Goal: Entertainment & Leisure: Consume media (video, audio)

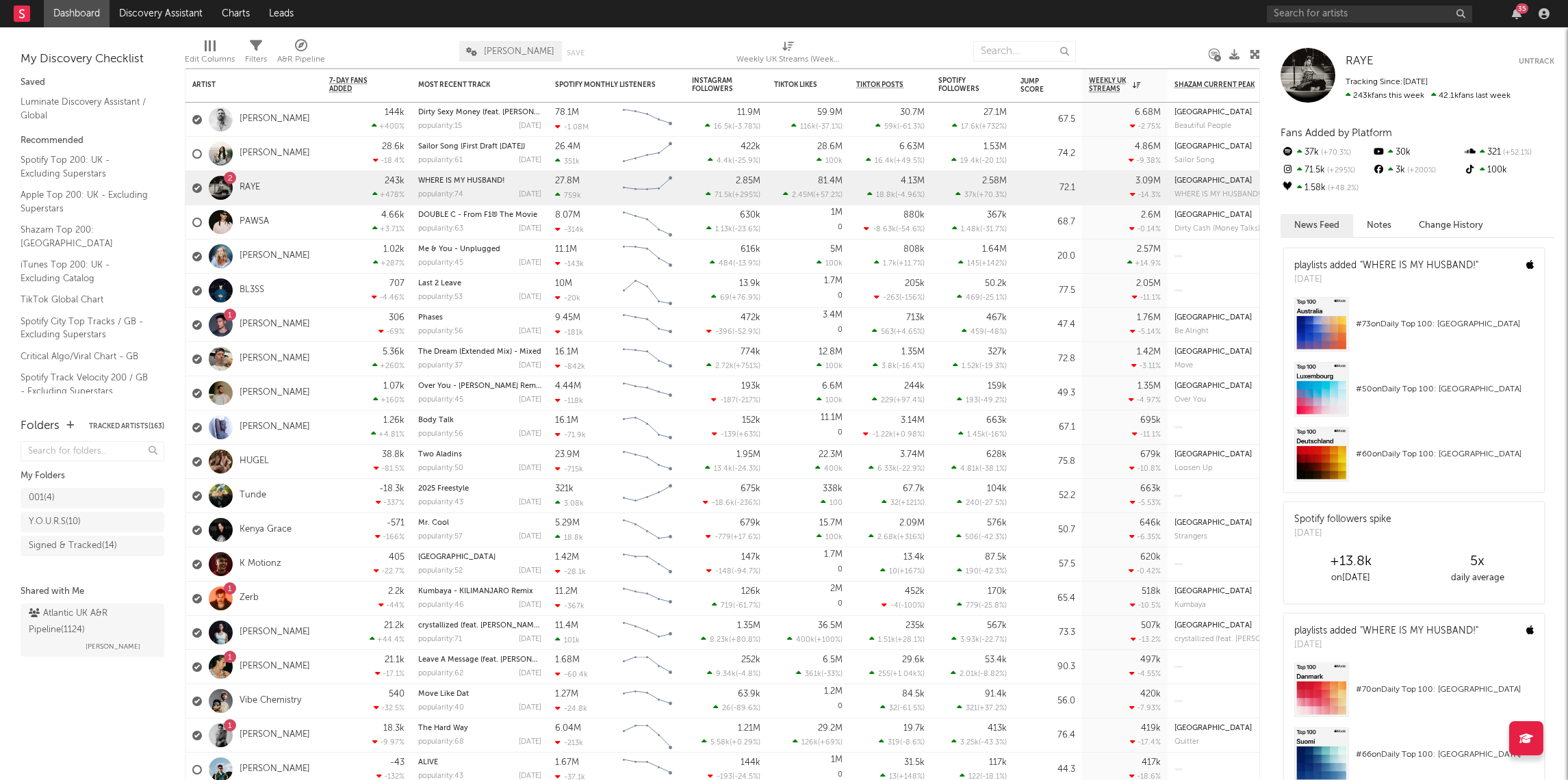
click at [1519, 11] on div "35" at bounding box center [1522, 9] width 12 height 11
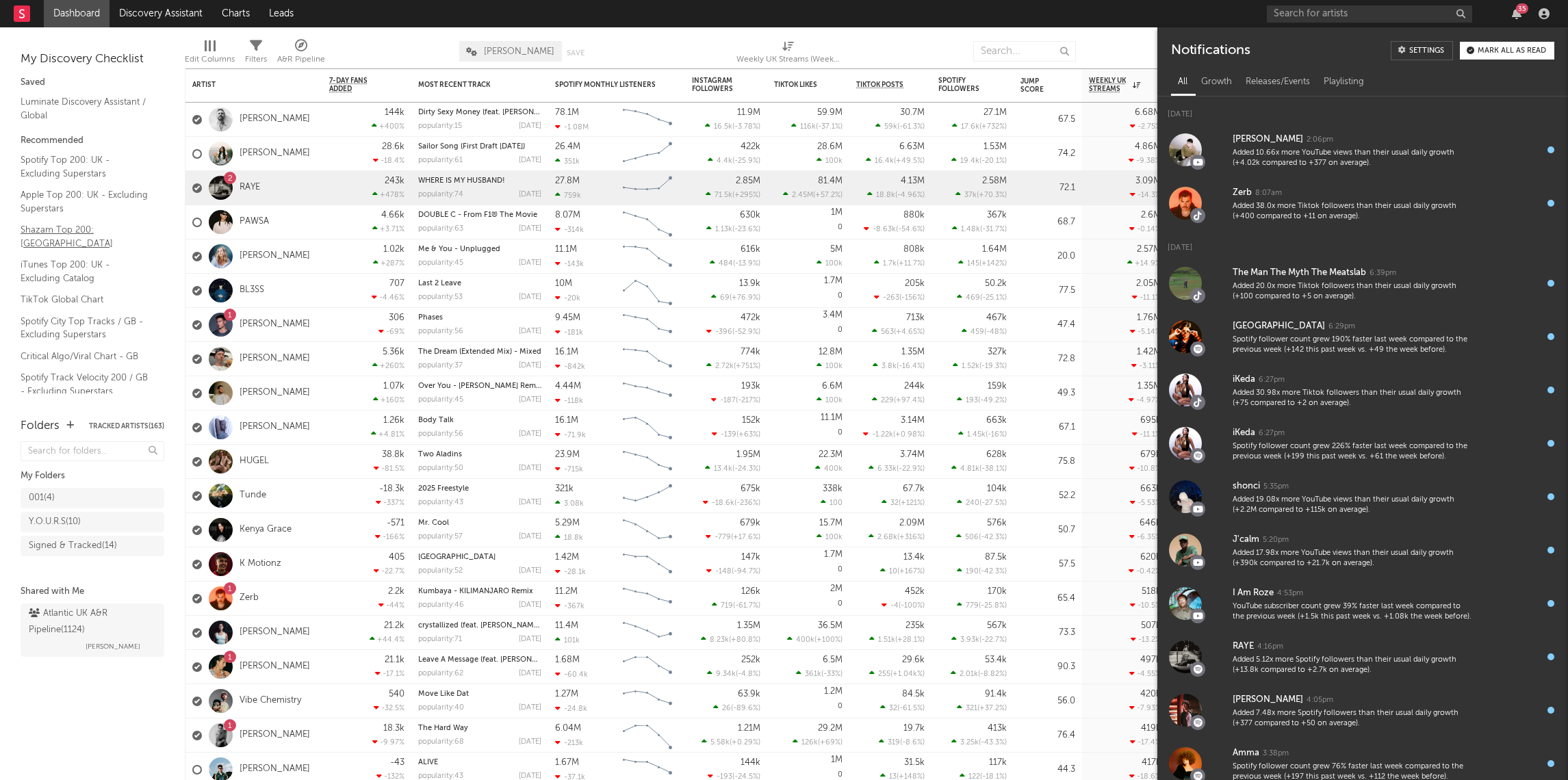
click at [77, 228] on link "Shazam Top 200: UK" at bounding box center [85, 236] width 130 height 28
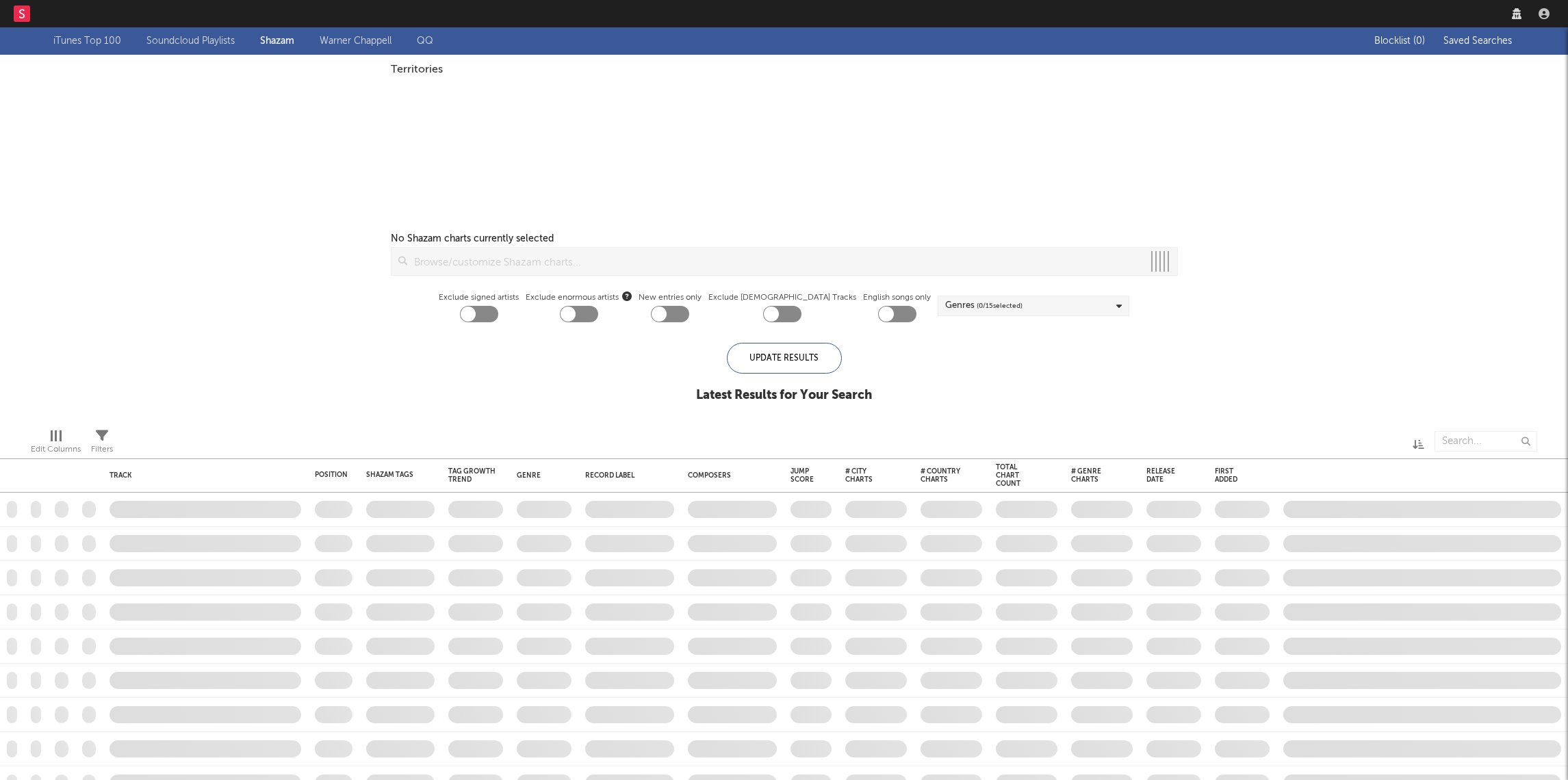
checkbox input "true"
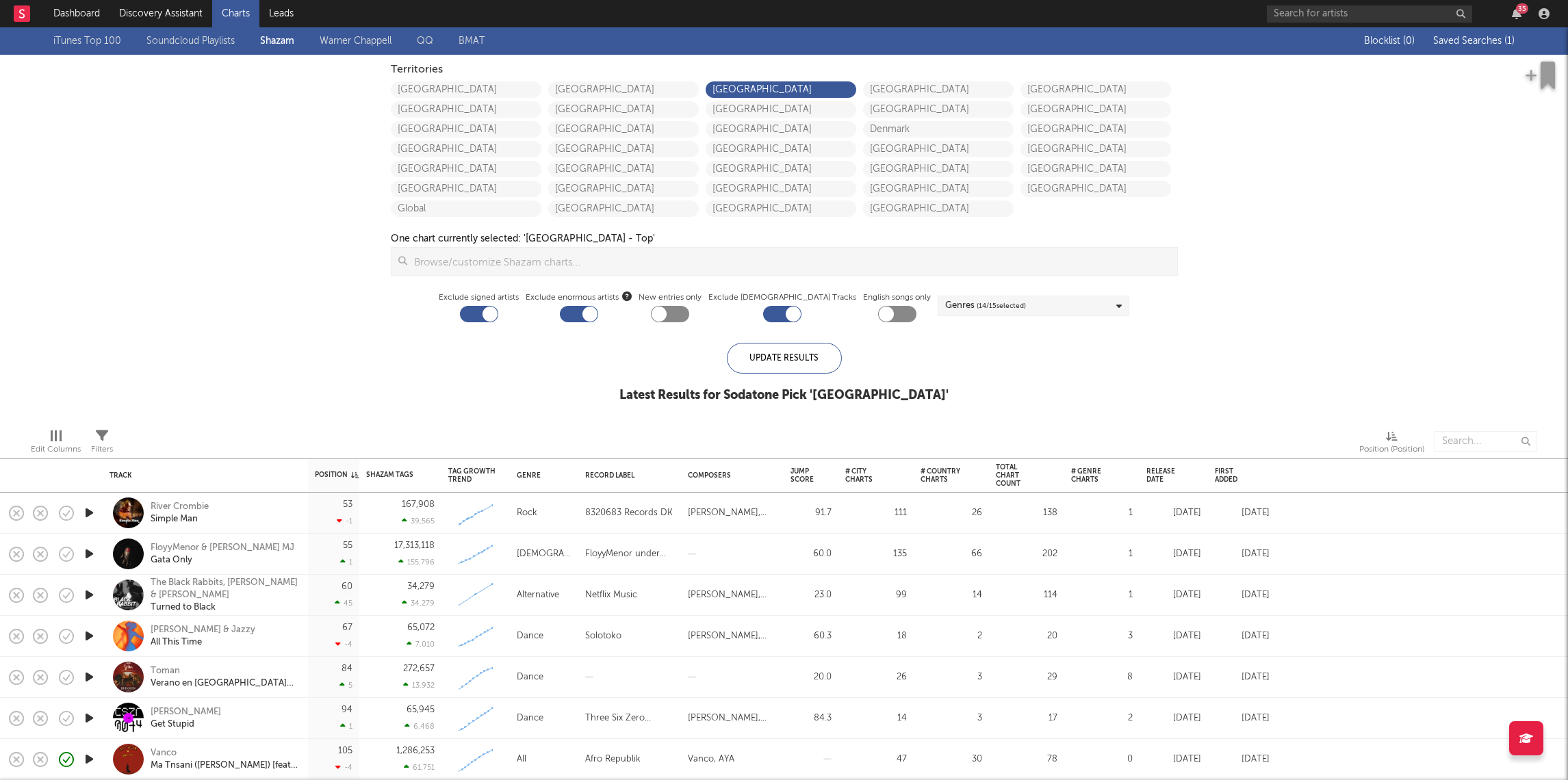
click at [86, 511] on icon "button" at bounding box center [89, 513] width 14 height 18
click at [953, 306] on div "Genres ( 14 / 15 selected)" at bounding box center [986, 306] width 81 height 17
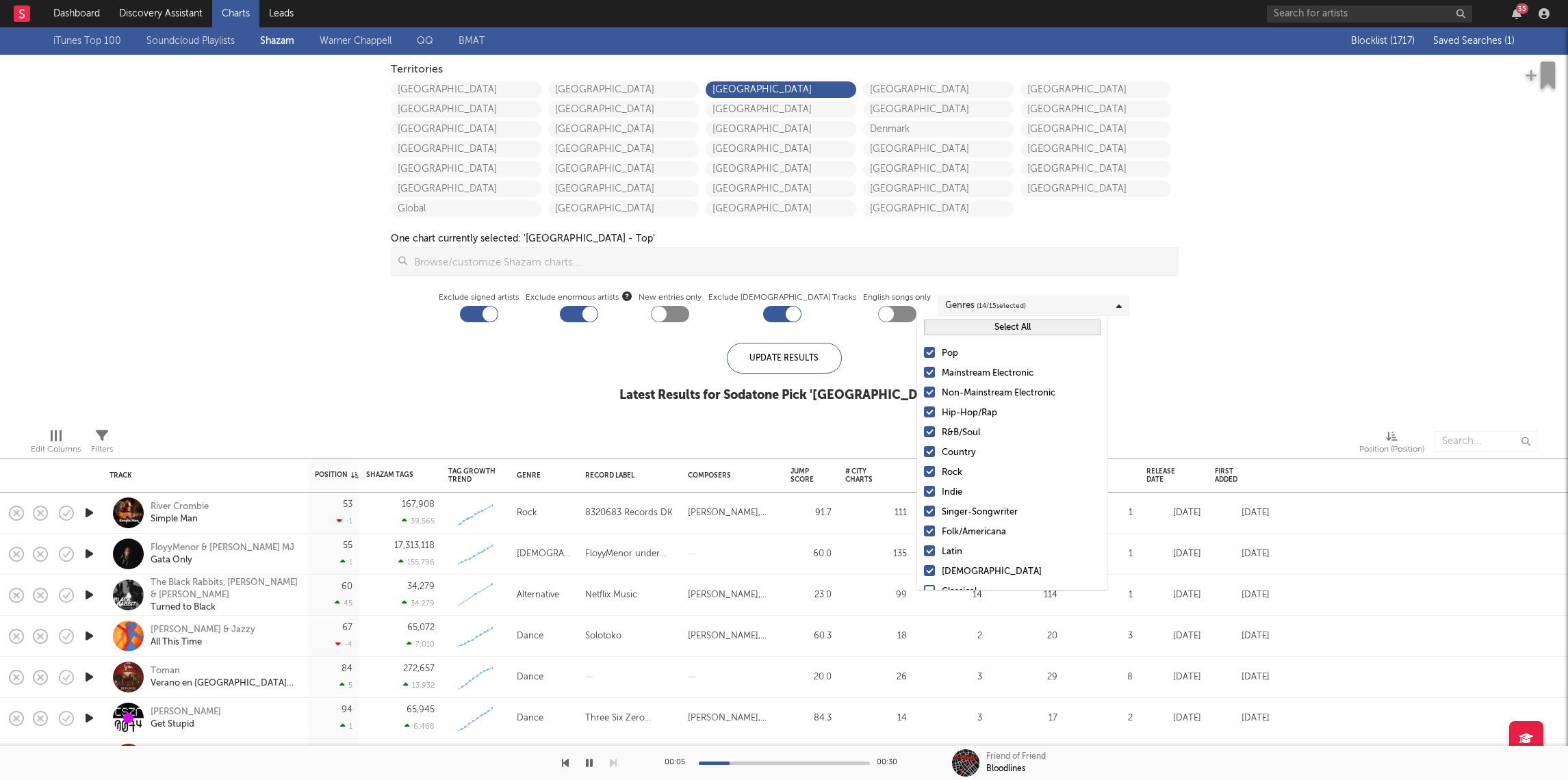
click at [944, 358] on div "Pop" at bounding box center [1021, 354] width 158 height 17
click at [924, 358] on input "Pop" at bounding box center [924, 354] width 0 height 17
click at [942, 376] on div "Mainstream Electronic" at bounding box center [1021, 373] width 158 height 17
click at [924, 376] on input "Mainstream Electronic" at bounding box center [924, 373] width 0 height 17
click at [947, 391] on div "Non-Mainstream Electronic" at bounding box center [1021, 393] width 158 height 17
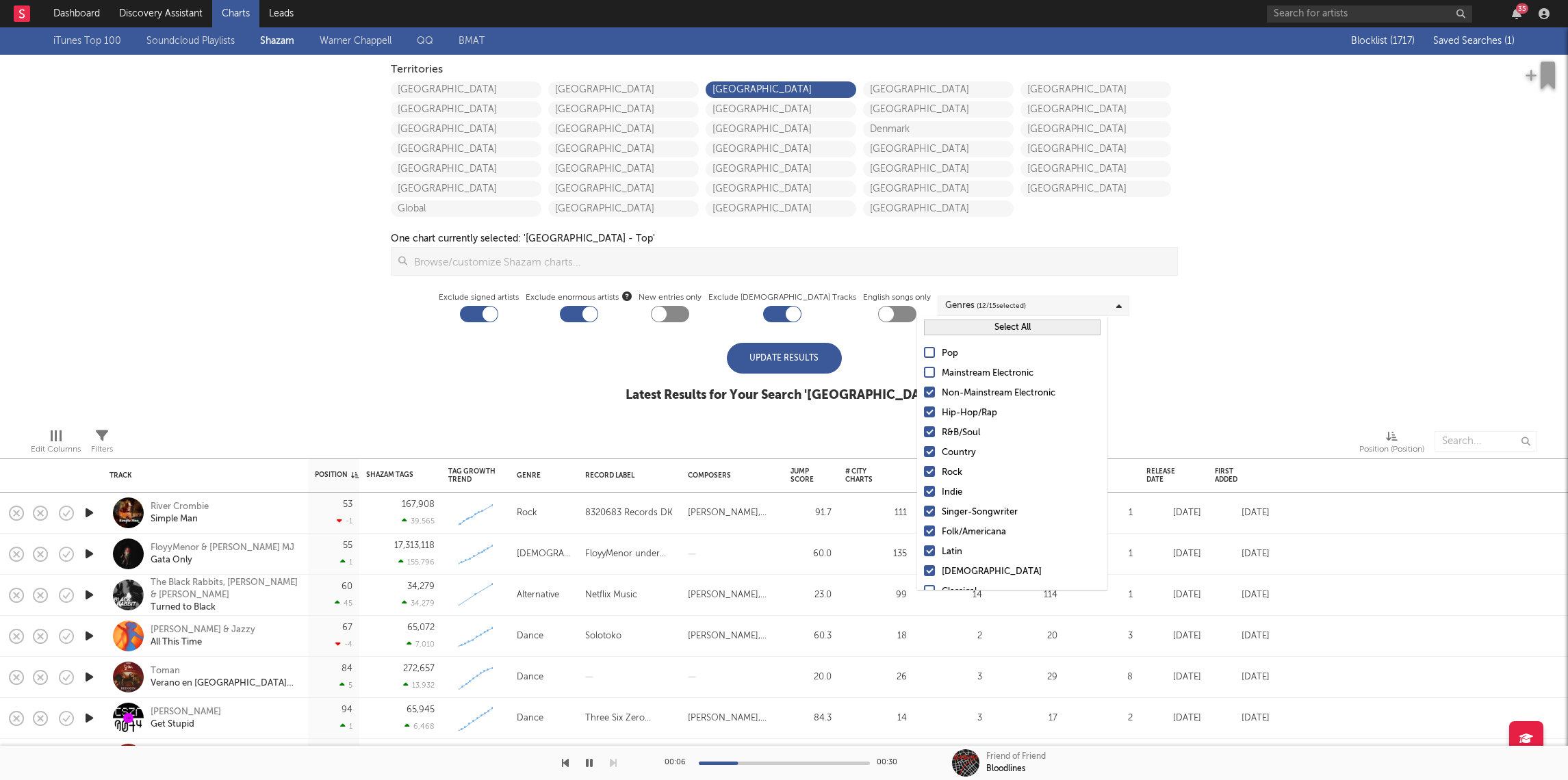
click at [924, 391] on input "Non-Mainstream Electronic" at bounding box center [924, 393] width 0 height 17
click at [947, 411] on div "Hip-Hop/Rap" at bounding box center [1021, 413] width 158 height 17
click at [924, 411] on input "Hip-Hop/Rap" at bounding box center [924, 413] width 0 height 17
click at [951, 432] on div "R&B/Soul" at bounding box center [1021, 432] width 158 height 17
click at [924, 432] on input "R&B/Soul" at bounding box center [924, 432] width 0 height 17
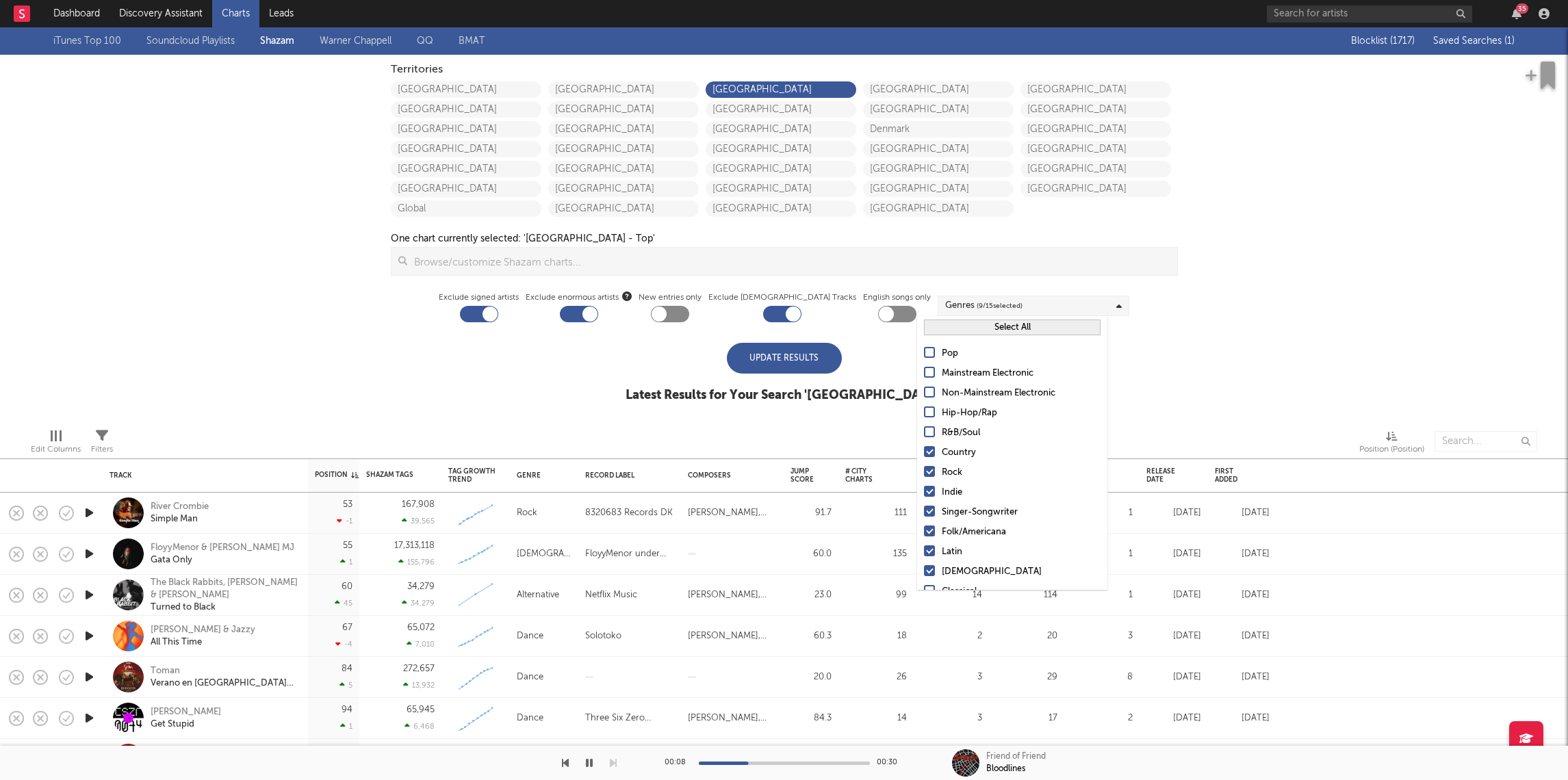
click at [950, 442] on div "Pop Mainstream Electronic Non-Mainstream Electronic Hip-Hop/Rap R&B/Soul Countr…" at bounding box center [1011, 493] width 190 height 308
click at [950, 447] on div "Country" at bounding box center [1021, 453] width 158 height 17
click at [924, 447] on input "Country" at bounding box center [924, 453] width 0 height 17
click at [947, 469] on div "Rock" at bounding box center [1021, 473] width 158 height 17
click at [924, 469] on input "Rock" at bounding box center [924, 473] width 0 height 17
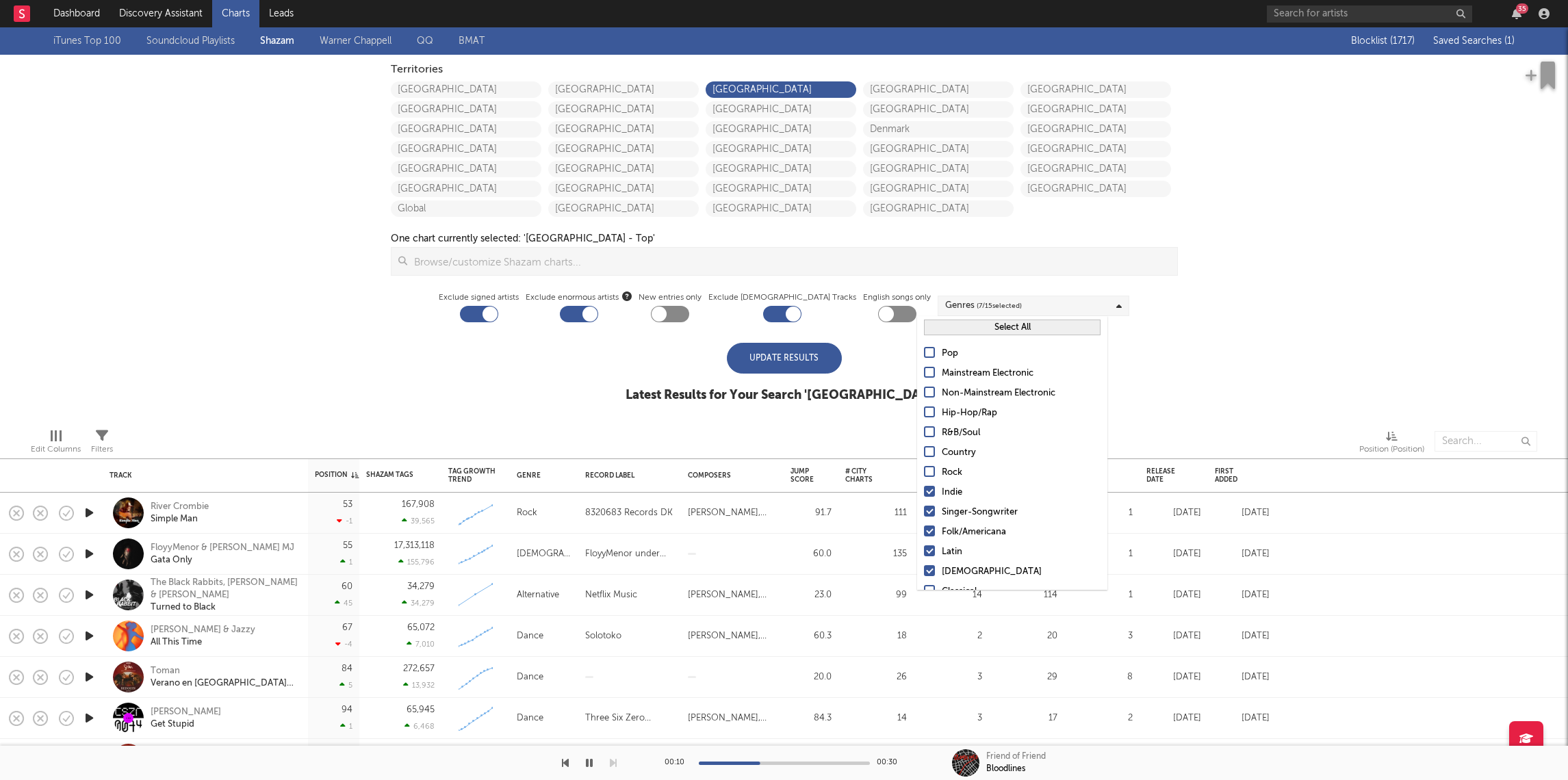
click at [947, 489] on div "Indie" at bounding box center [1021, 492] width 158 height 17
click at [924, 489] on input "Indie" at bounding box center [924, 492] width 0 height 17
click at [948, 512] on div "Singer-Songwriter" at bounding box center [1021, 512] width 158 height 17
click at [924, 512] on input "Singer-Songwriter" at bounding box center [924, 512] width 0 height 17
click at [937, 326] on button "Select All" at bounding box center [1012, 327] width 177 height 16
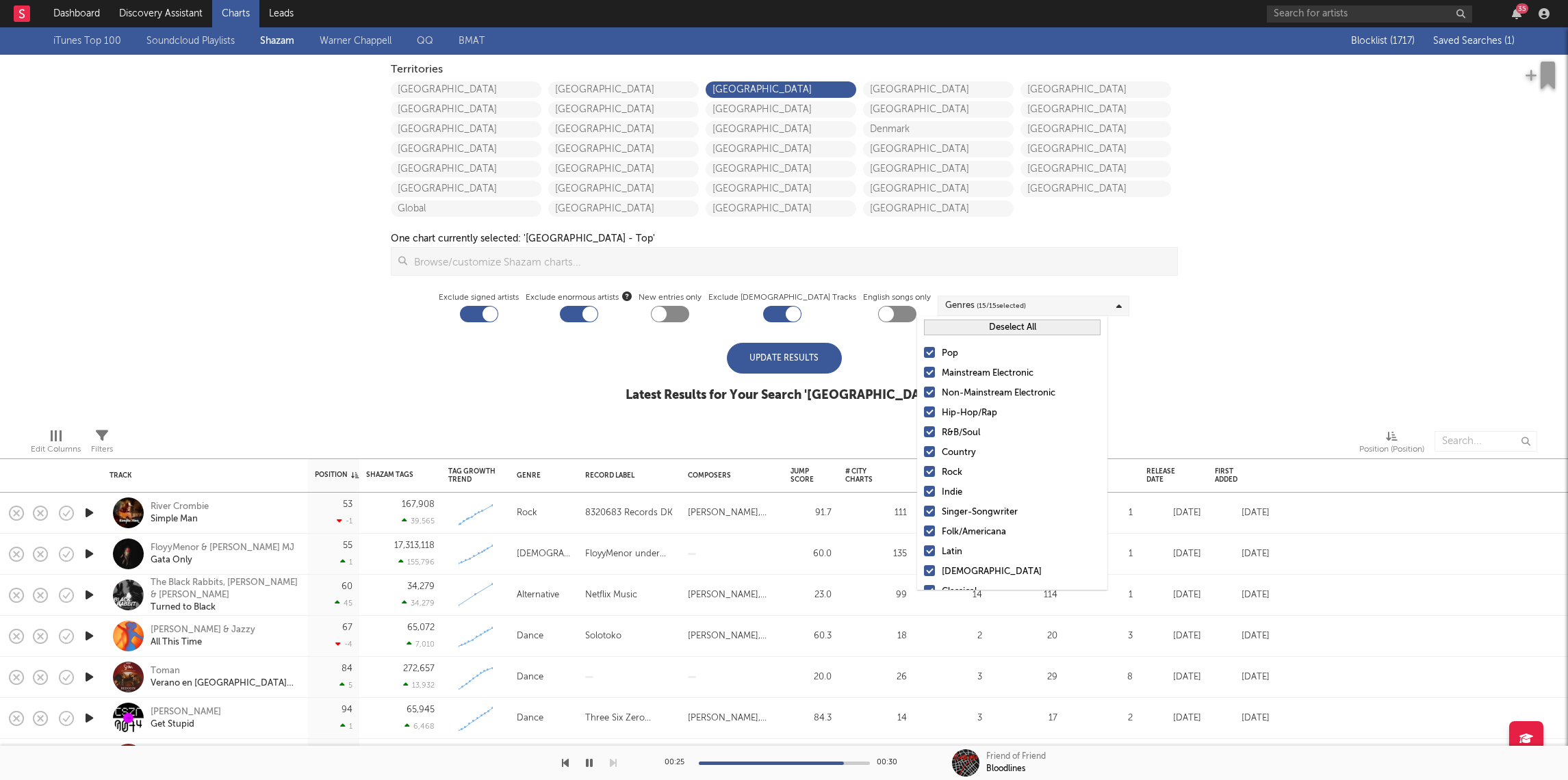
scroll to position [57, 0]
click at [1192, 355] on div "iTunes Top 100 Soundcloud Playlists [PERSON_NAME] QQ BMAT Blocklist ( 1717 ) Sa…" at bounding box center [784, 222] width 1568 height 390
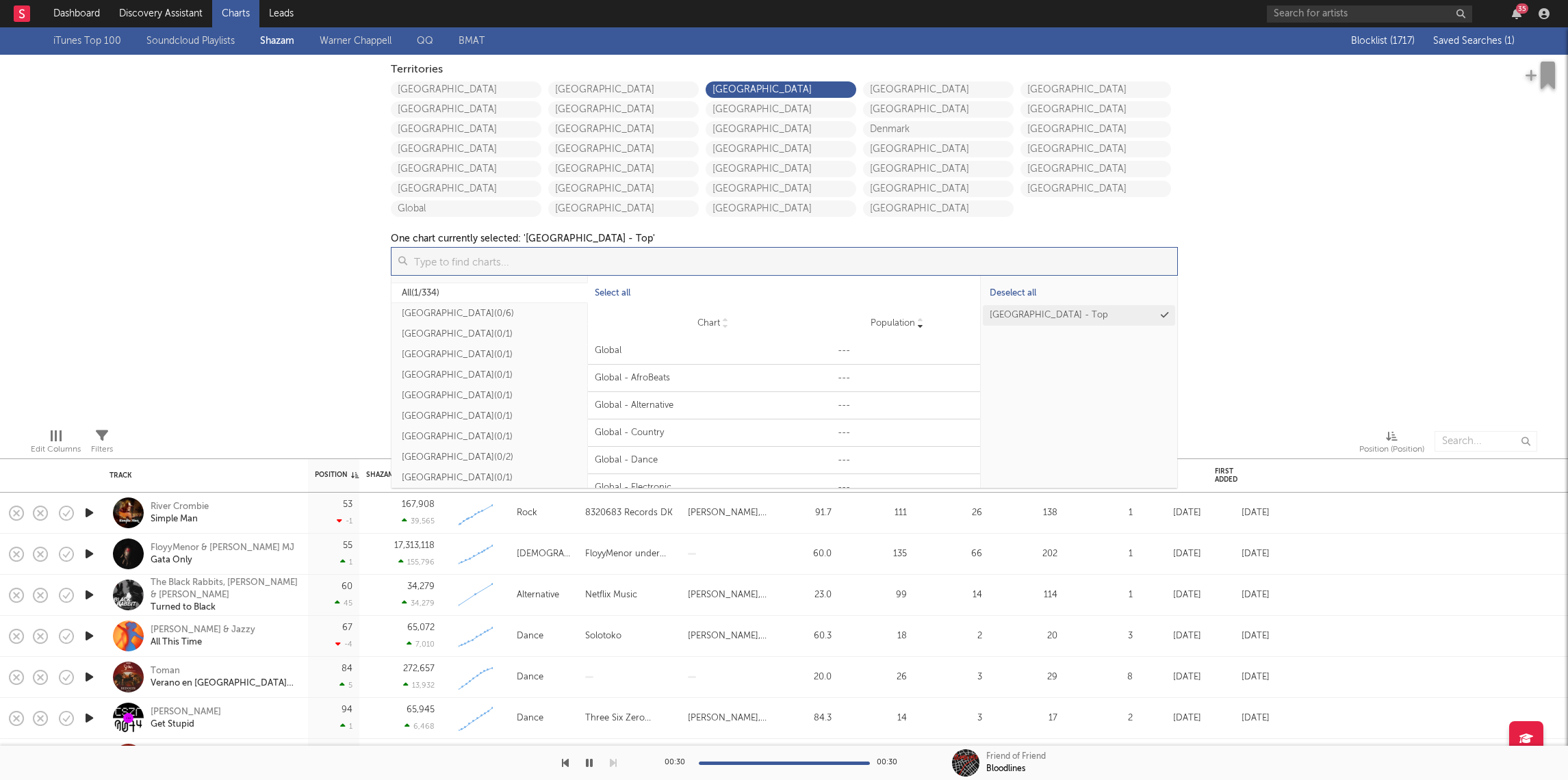
click at [649, 258] on input at bounding box center [791, 261] width 770 height 27
click at [334, 296] on div "iTunes Top 100 Soundcloud Playlists [PERSON_NAME] QQ BMAT Blocklist ( 1717 ) Sa…" at bounding box center [784, 222] width 1568 height 390
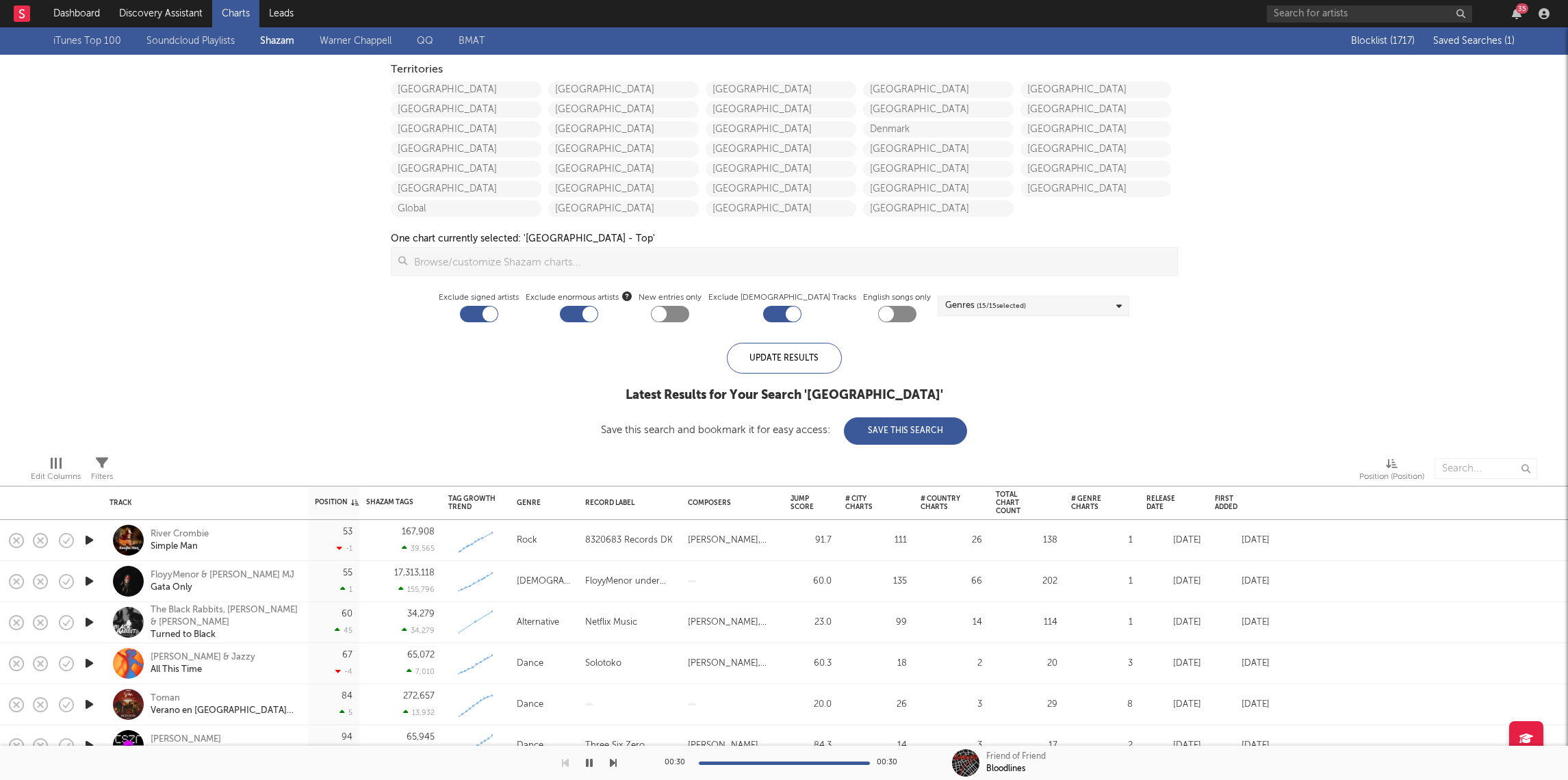
click at [281, 43] on div "iTunes Top 100 Soundcloud Playlists [PERSON_NAME] QQ BMAT" at bounding box center [281, 41] width 456 height 17
click at [194, 39] on link "Soundcloud Playlists" at bounding box center [190, 41] width 88 height 17
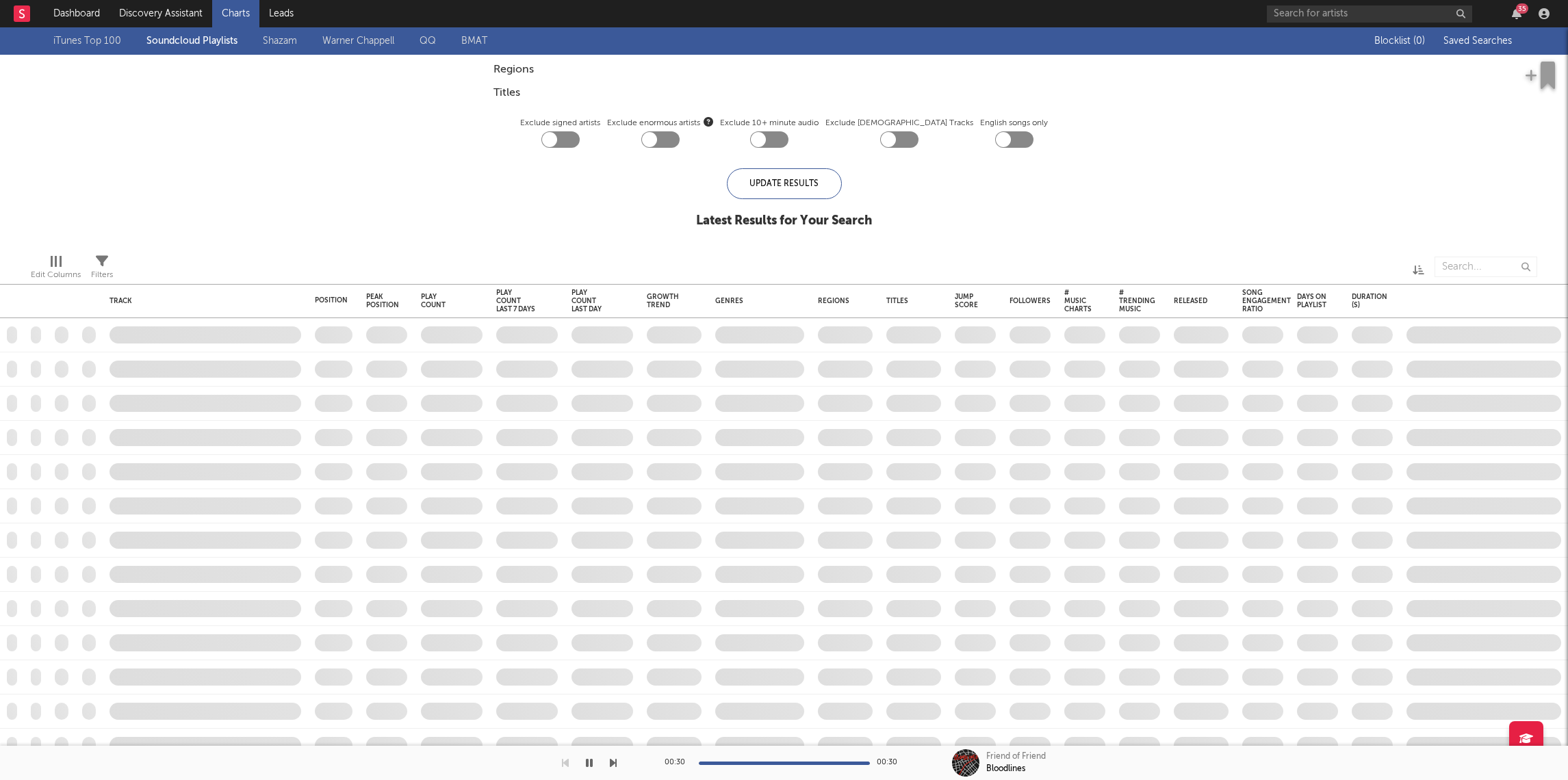
checkbox input "true"
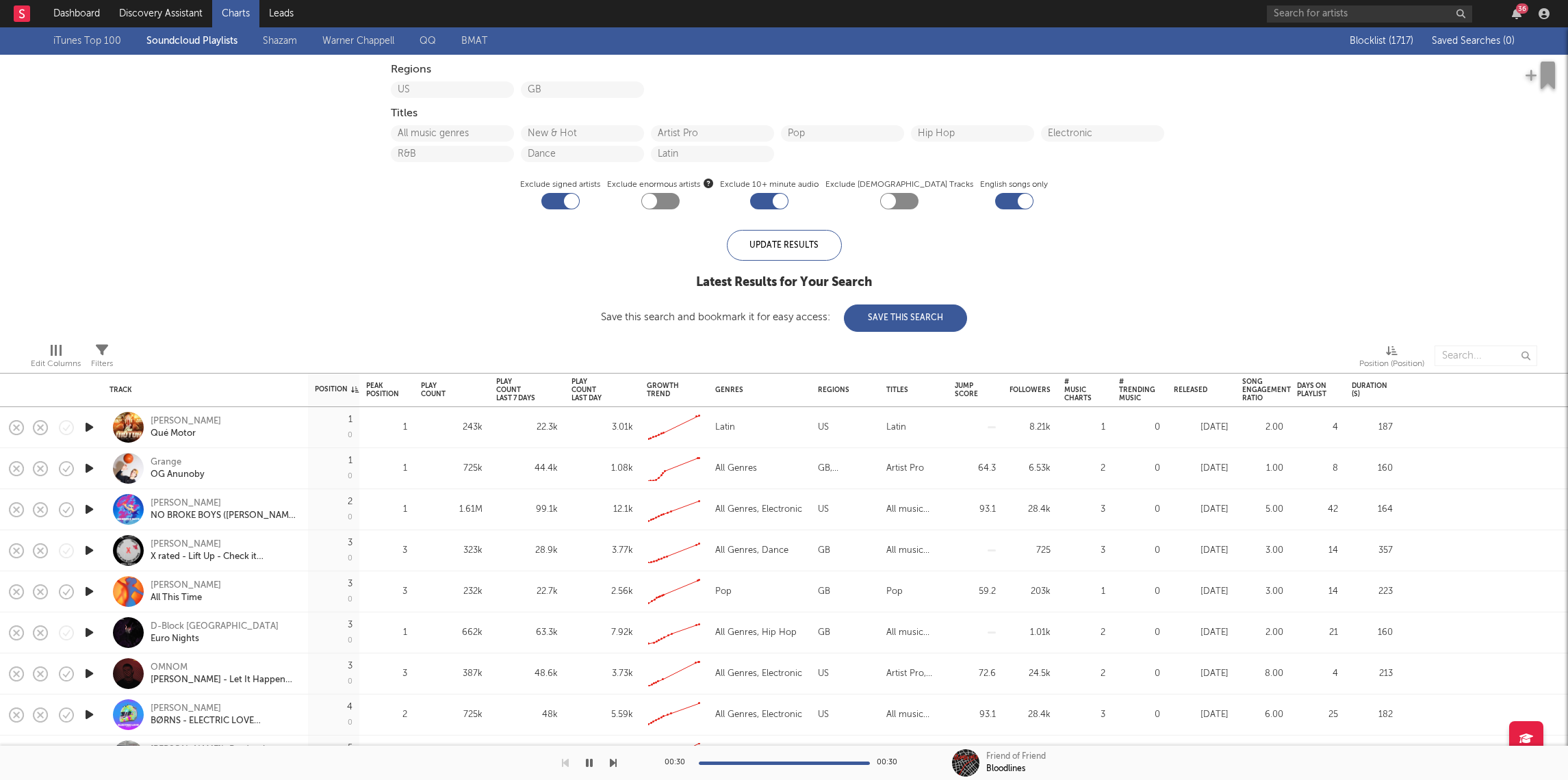
click at [90, 425] on icon "button" at bounding box center [89, 427] width 14 height 18
click at [193, 200] on div "iTunes Top 100 Soundcloud Playlists [PERSON_NAME] QQ BMAT Blocklist ( 1717 ) Sa…" at bounding box center [784, 179] width 1568 height 305
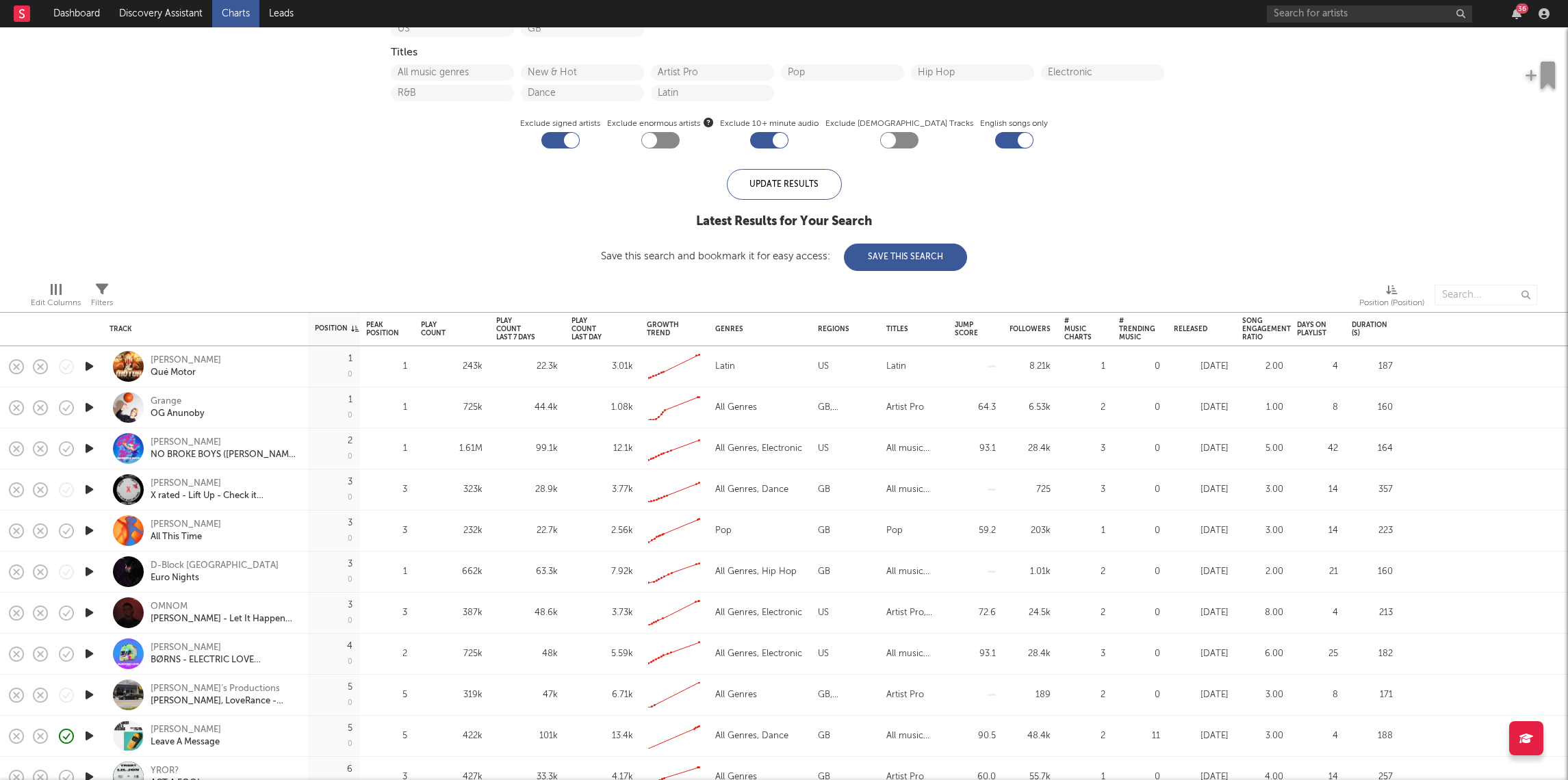
click at [87, 650] on icon "button" at bounding box center [89, 654] width 14 height 18
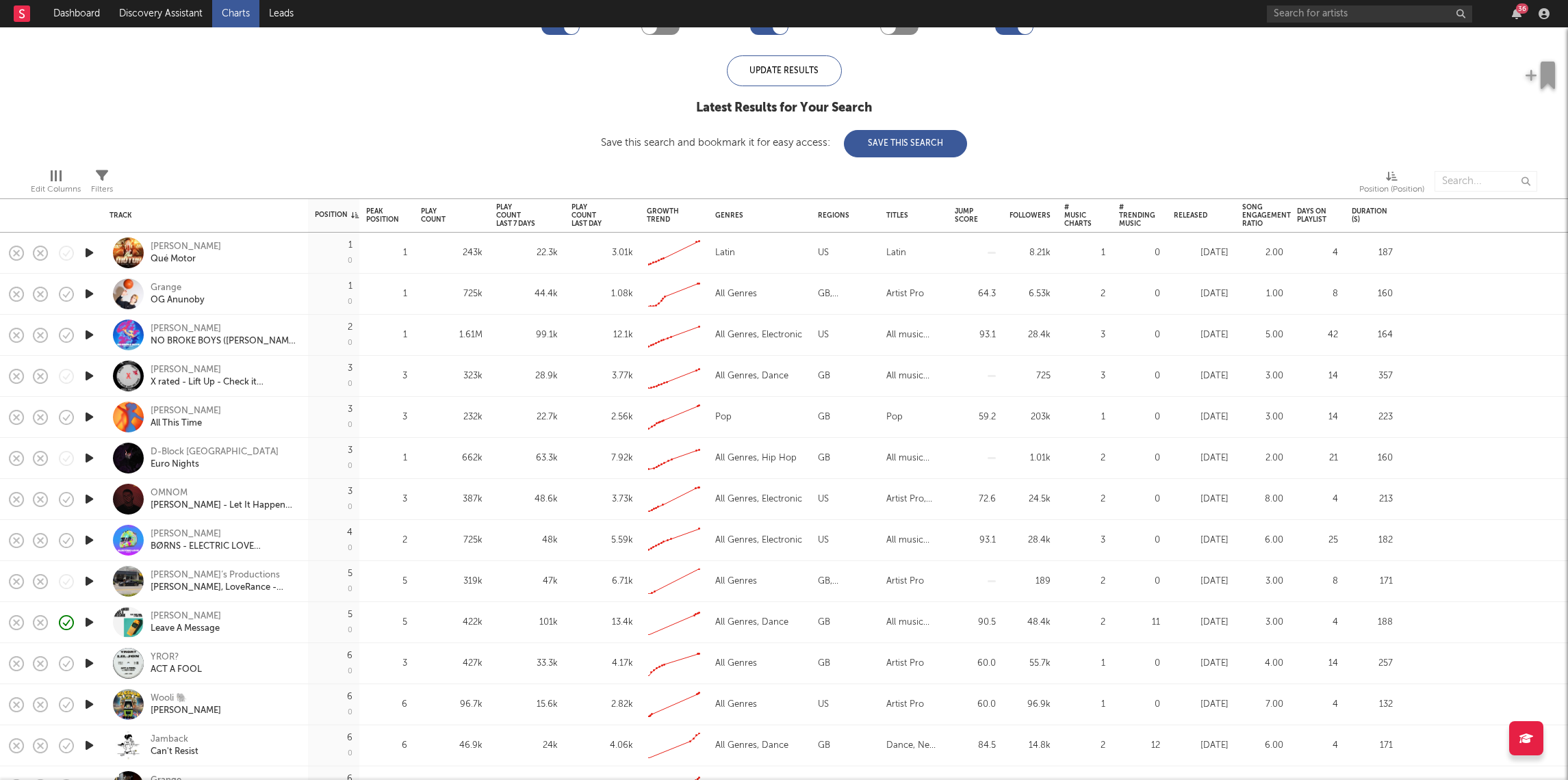
click at [92, 575] on icon "button" at bounding box center [89, 581] width 14 height 18
click at [89, 661] on icon "button" at bounding box center [89, 664] width 14 height 18
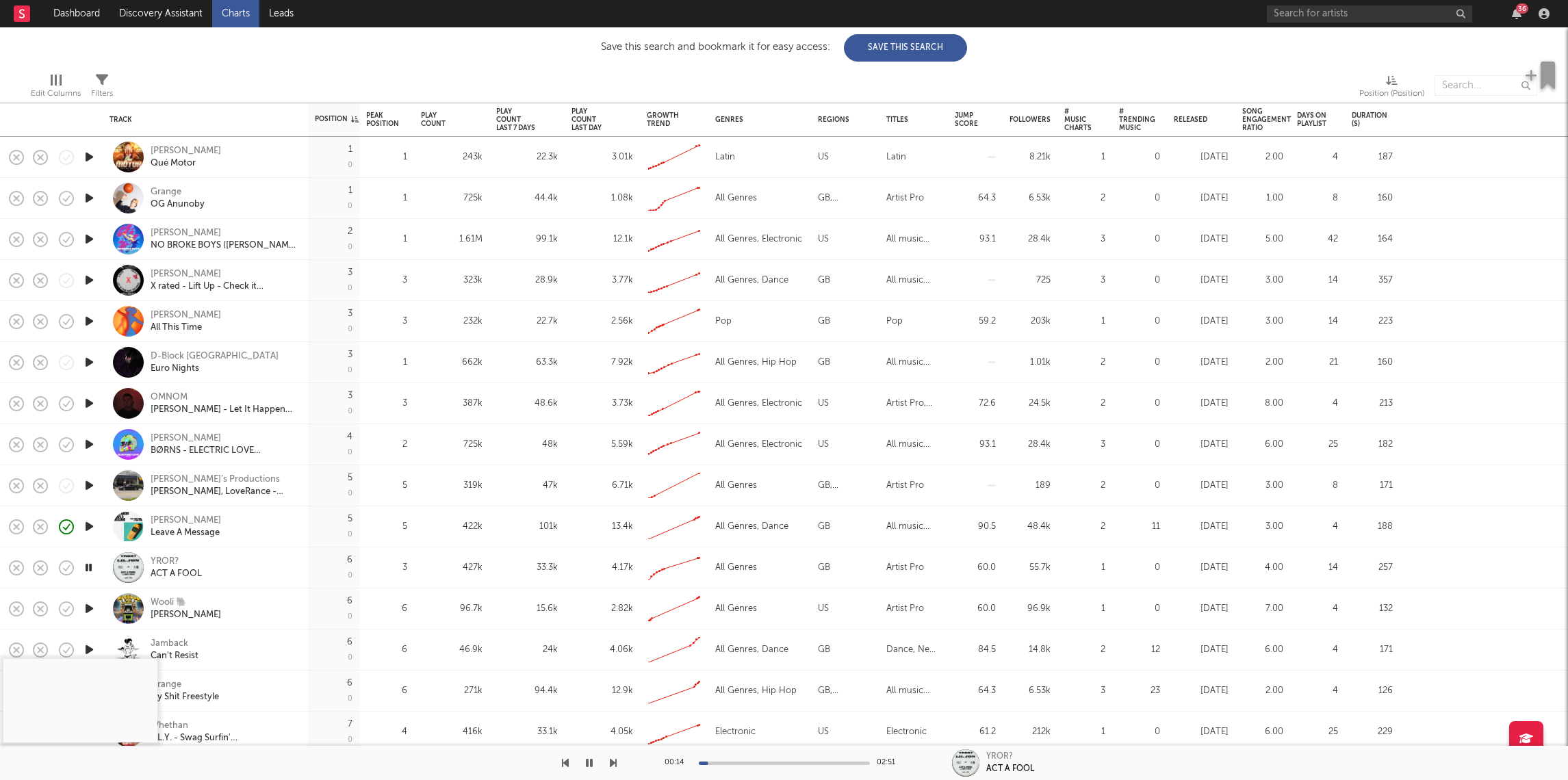
click at [86, 608] on icon "button" at bounding box center [89, 609] width 14 height 18
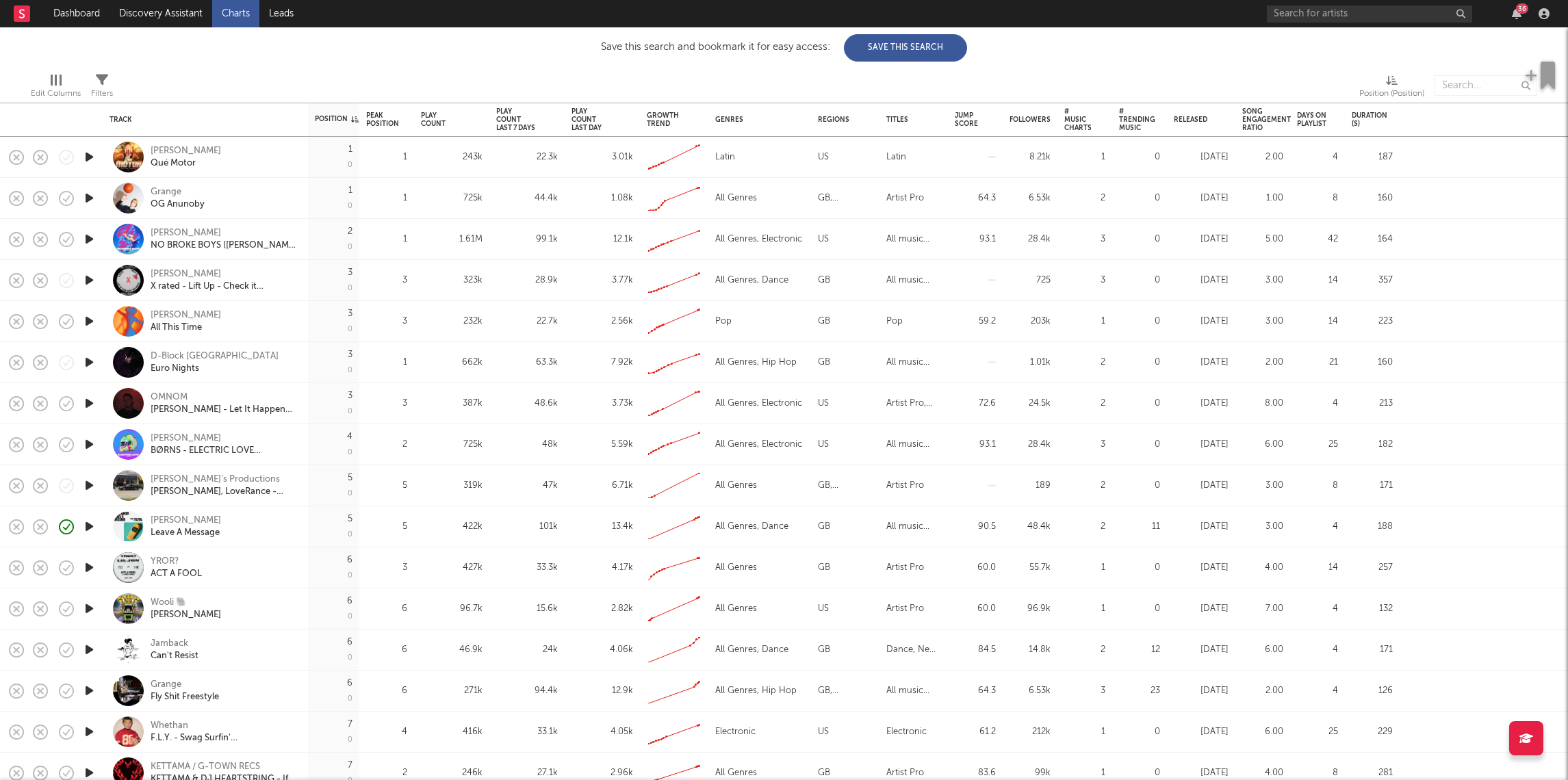
click at [89, 611] on icon "button" at bounding box center [89, 609] width 14 height 18
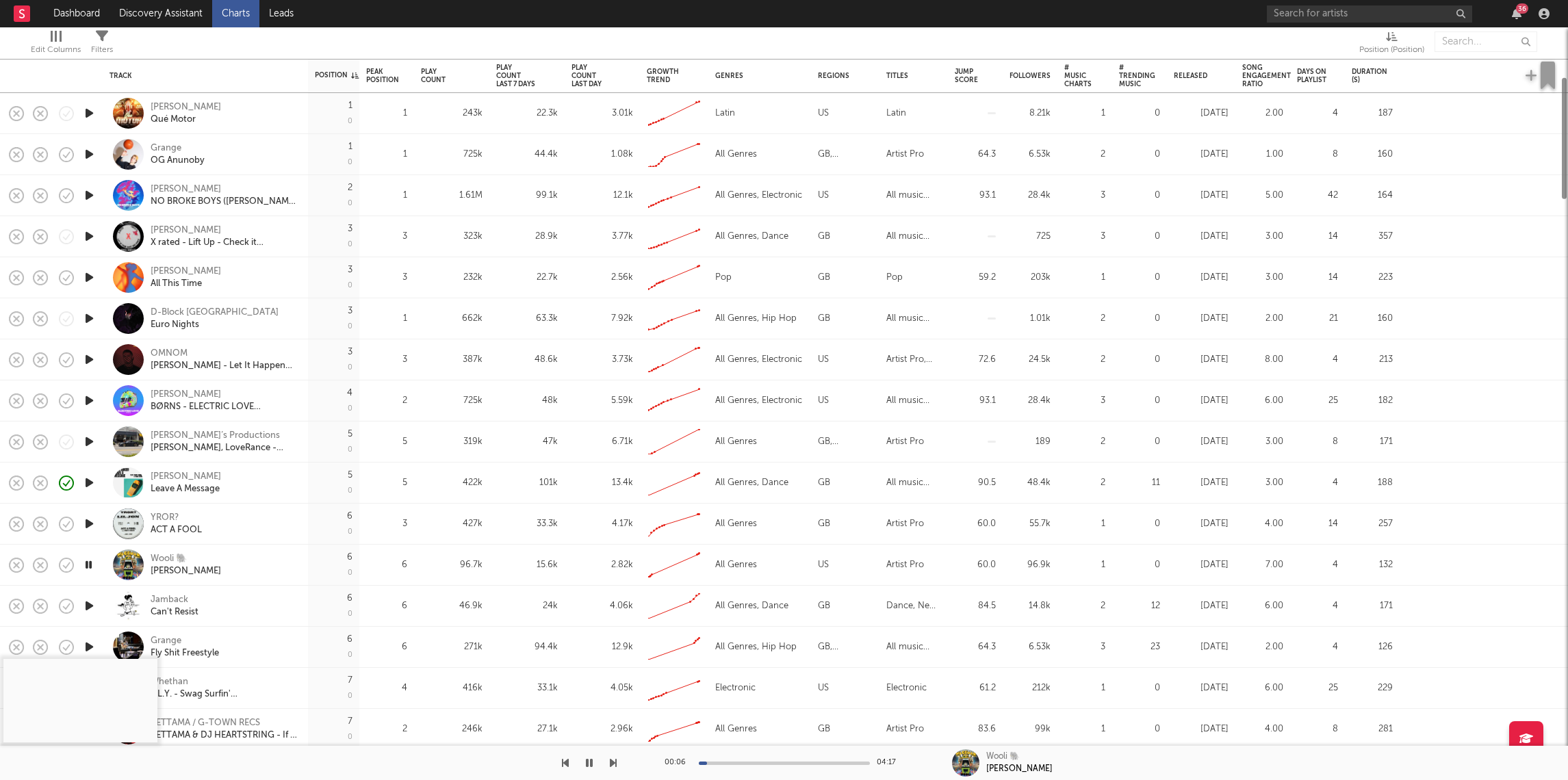
click at [89, 604] on icon "button" at bounding box center [89, 606] width 14 height 18
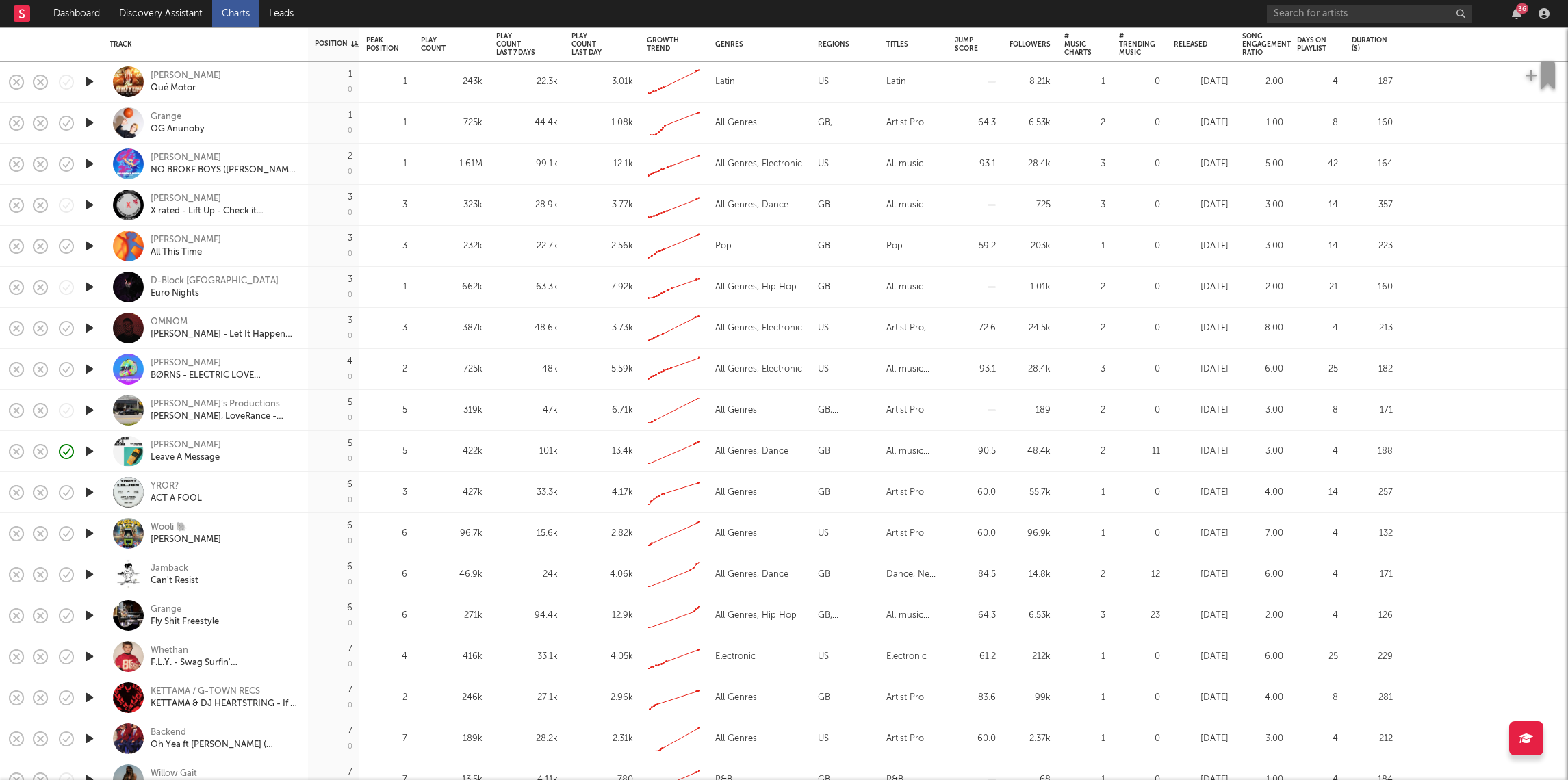
click at [87, 495] on icon "button" at bounding box center [89, 493] width 14 height 18
click at [87, 535] on icon "button" at bounding box center [89, 534] width 14 height 18
click at [89, 573] on icon "button" at bounding box center [89, 574] width 14 height 18
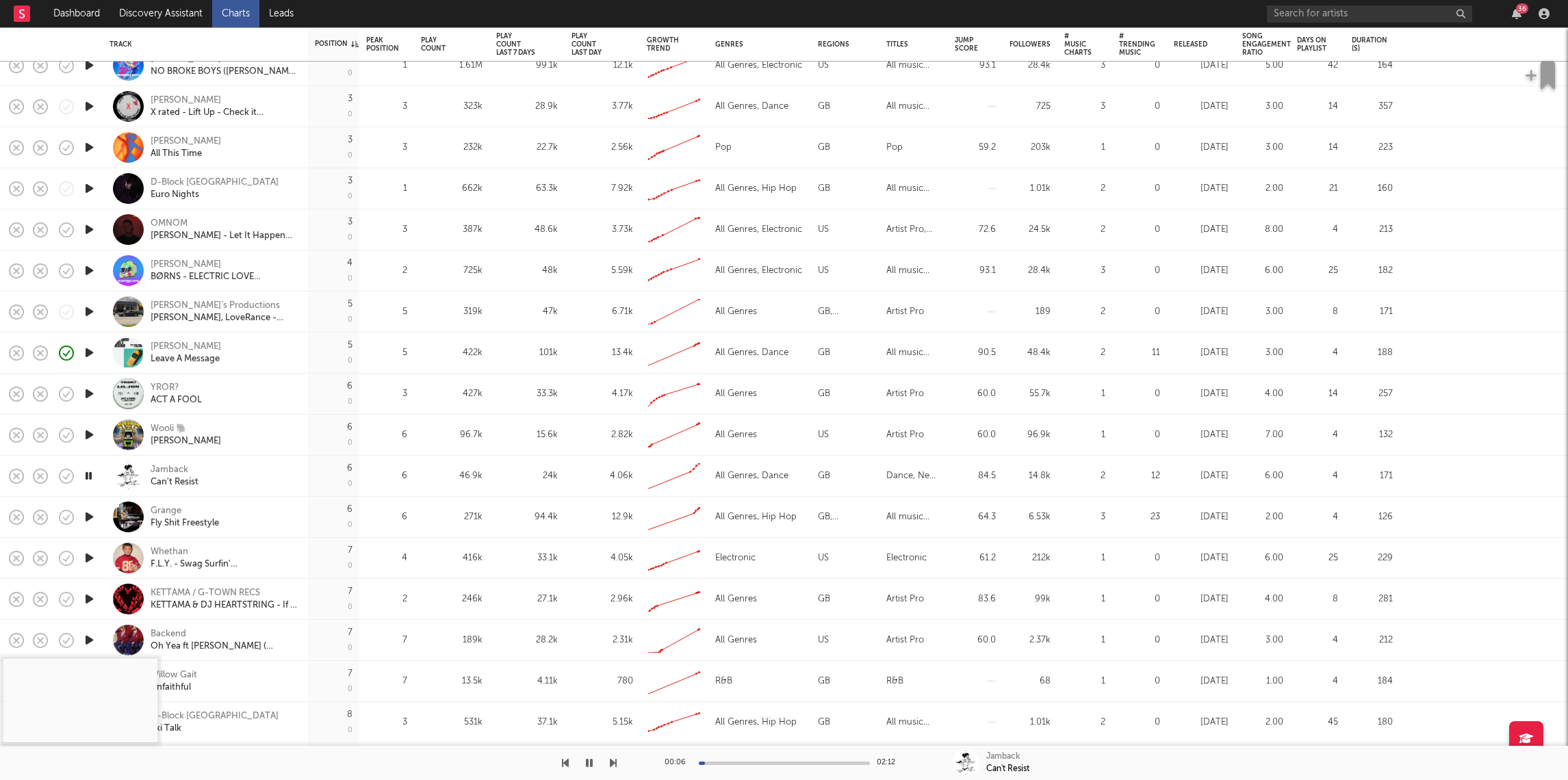
click at [89, 518] on icon "button" at bounding box center [89, 517] width 14 height 18
click at [737, 762] on div at bounding box center [784, 763] width 171 height 4
click at [763, 762] on div at bounding box center [784, 763] width 171 height 4
click at [610, 762] on icon "button" at bounding box center [614, 762] width 7 height 11
click at [720, 765] on div "00:01 02:06" at bounding box center [784, 762] width 240 height 34
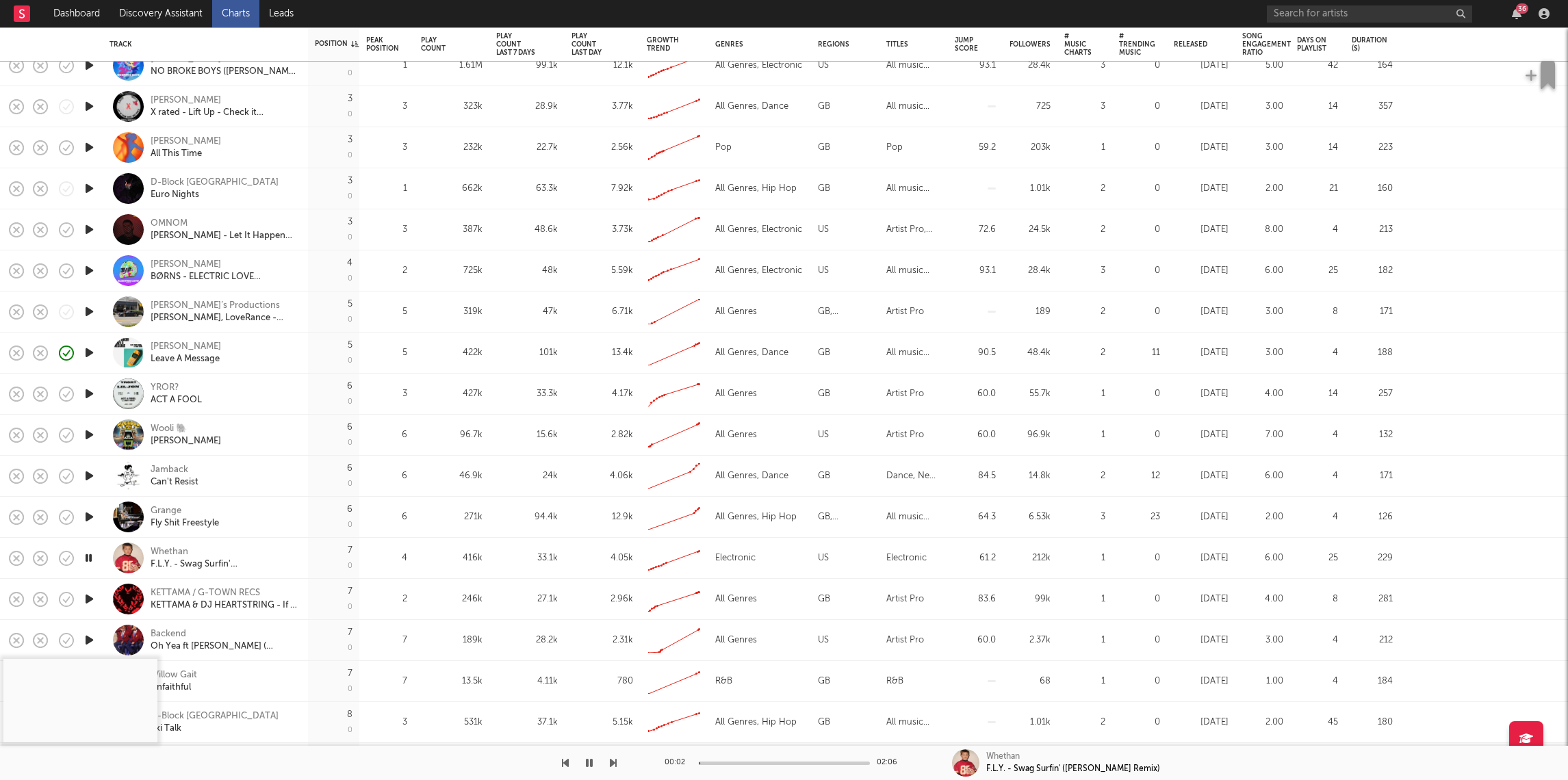
click at [730, 762] on div at bounding box center [784, 763] width 171 height 4
click at [760, 762] on div at bounding box center [784, 763] width 171 height 4
click at [614, 763] on icon "button" at bounding box center [614, 762] width 7 height 11
click at [733, 762] on div at bounding box center [784, 763] width 171 height 4
click at [613, 760] on icon "button" at bounding box center [614, 762] width 7 height 11
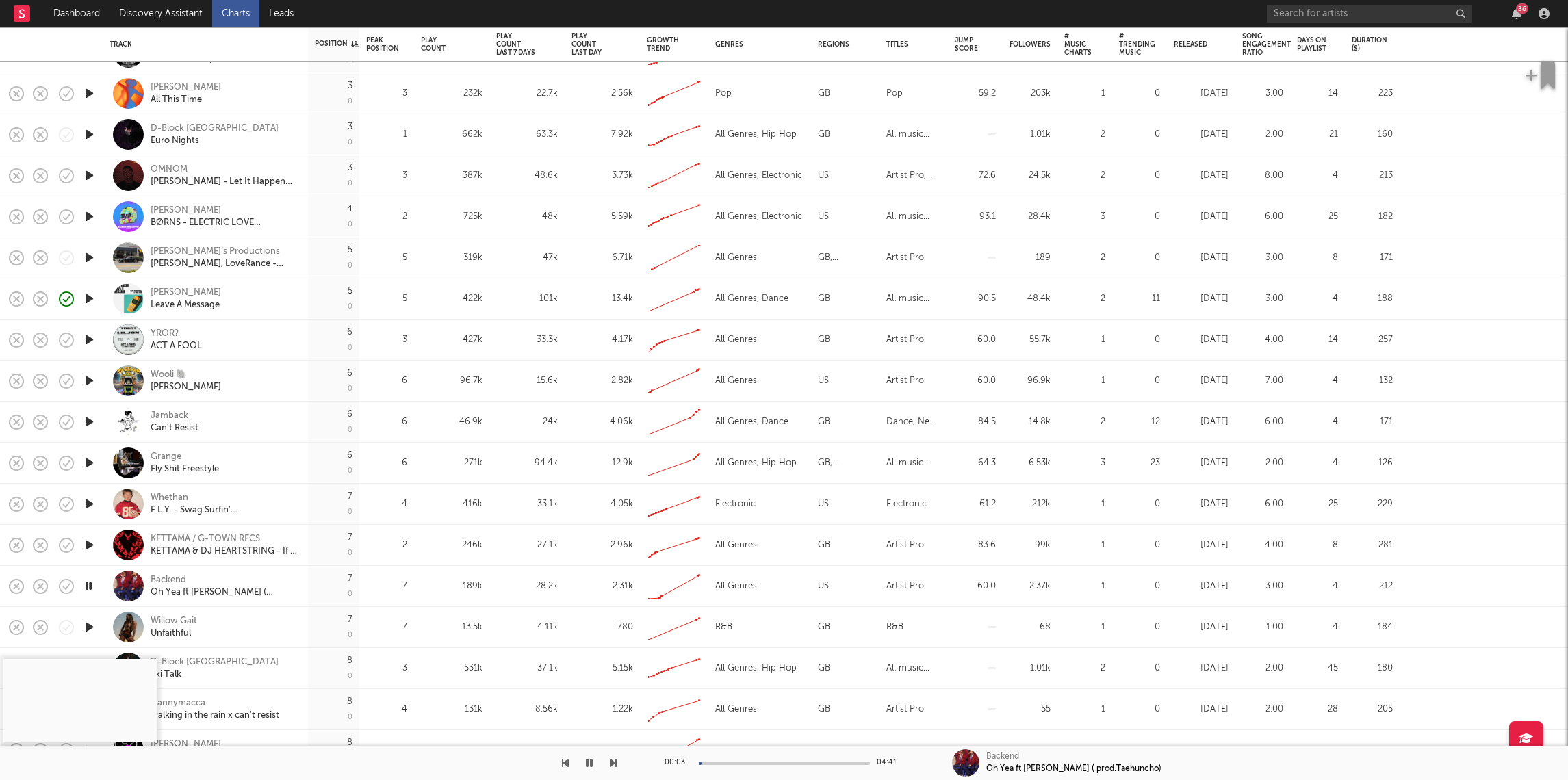
click at [735, 762] on div at bounding box center [784, 763] width 171 height 4
click at [612, 762] on icon "button" at bounding box center [614, 762] width 7 height 11
click at [721, 763] on div at bounding box center [784, 763] width 171 height 4
click at [184, 620] on div "Willow Gait" at bounding box center [173, 622] width 46 height 12
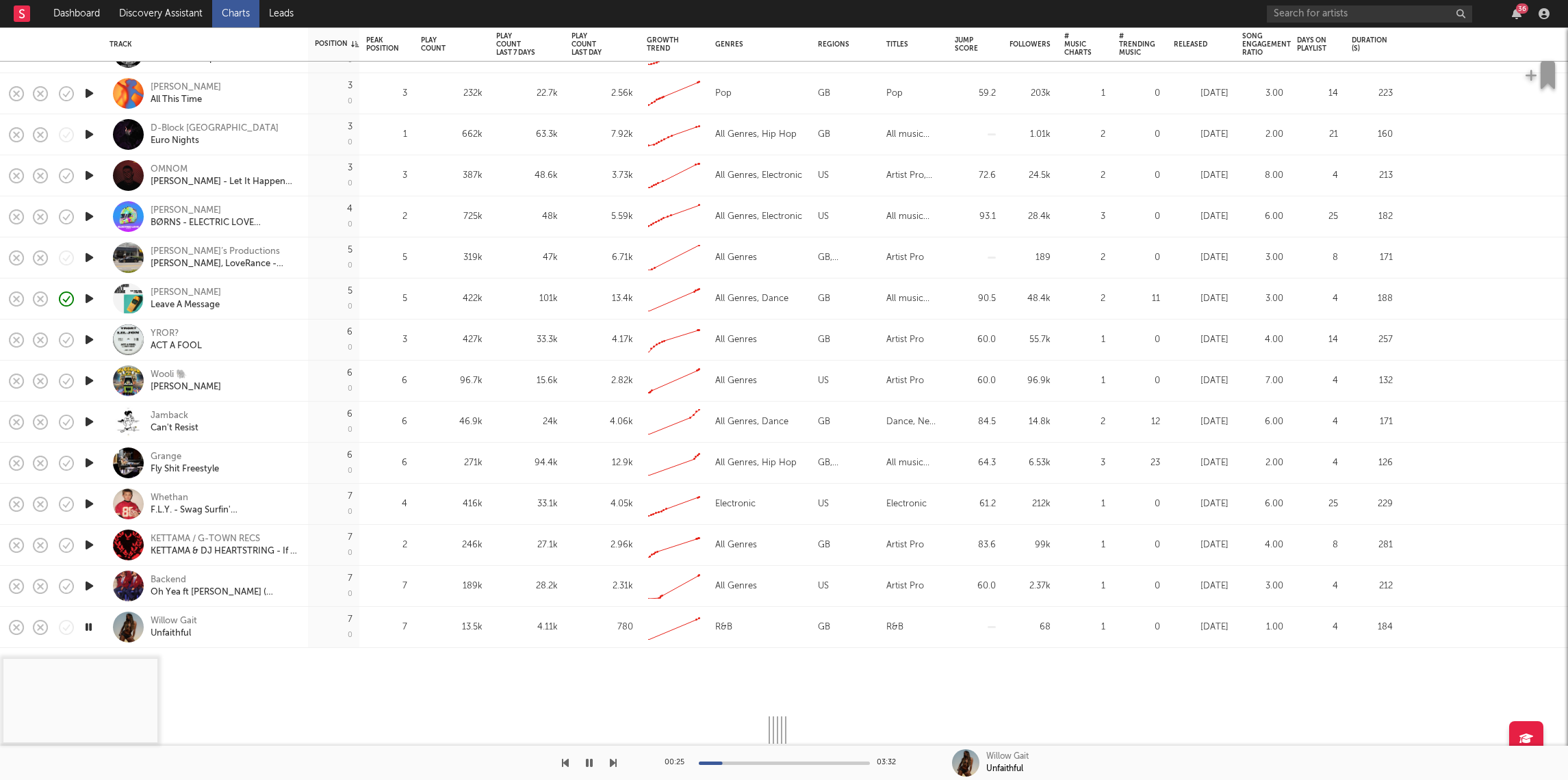
select select "1w"
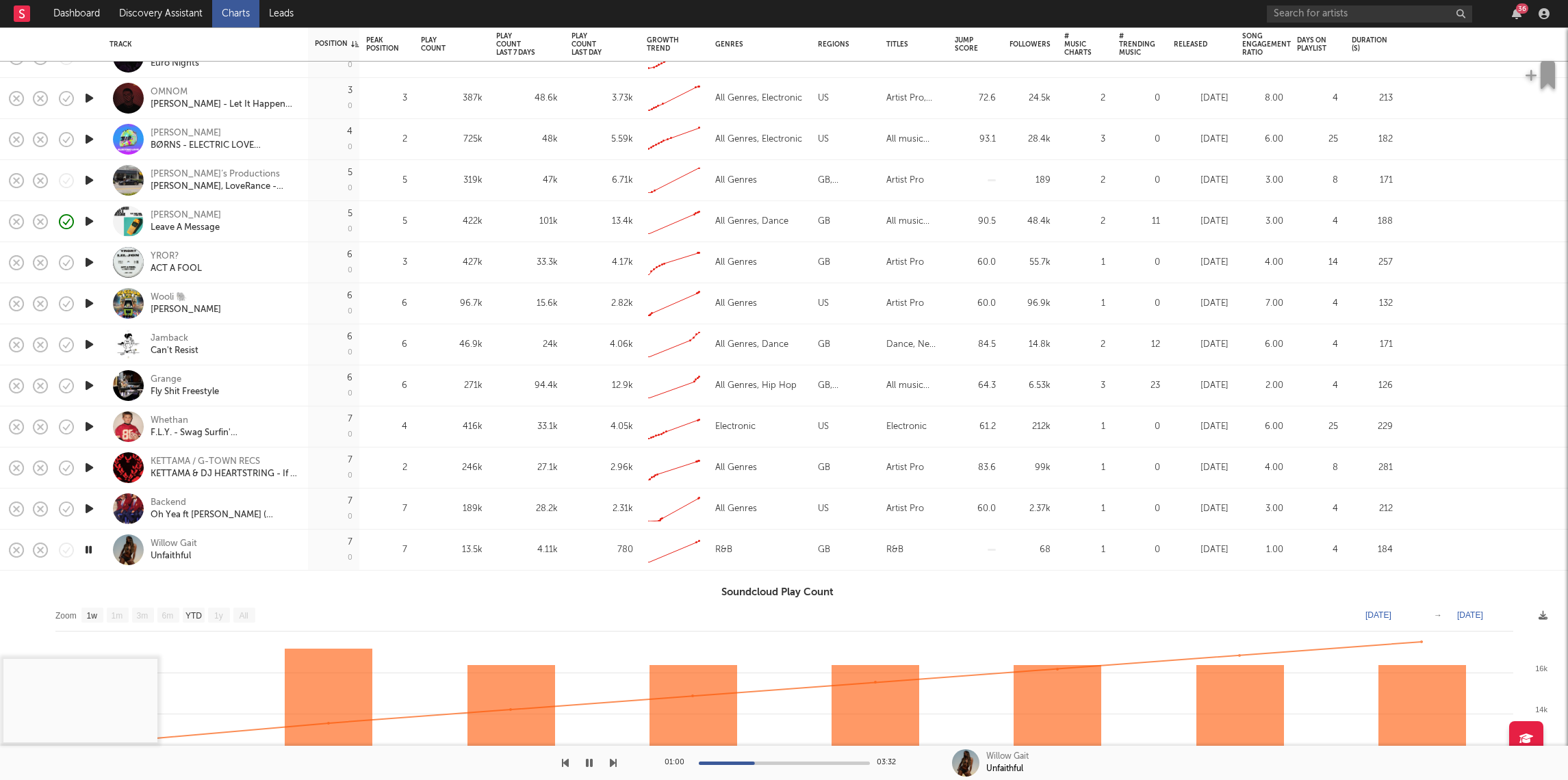
click at [227, 559] on div "Willow Gait Unfaithful" at bounding box center [224, 550] width 147 height 25
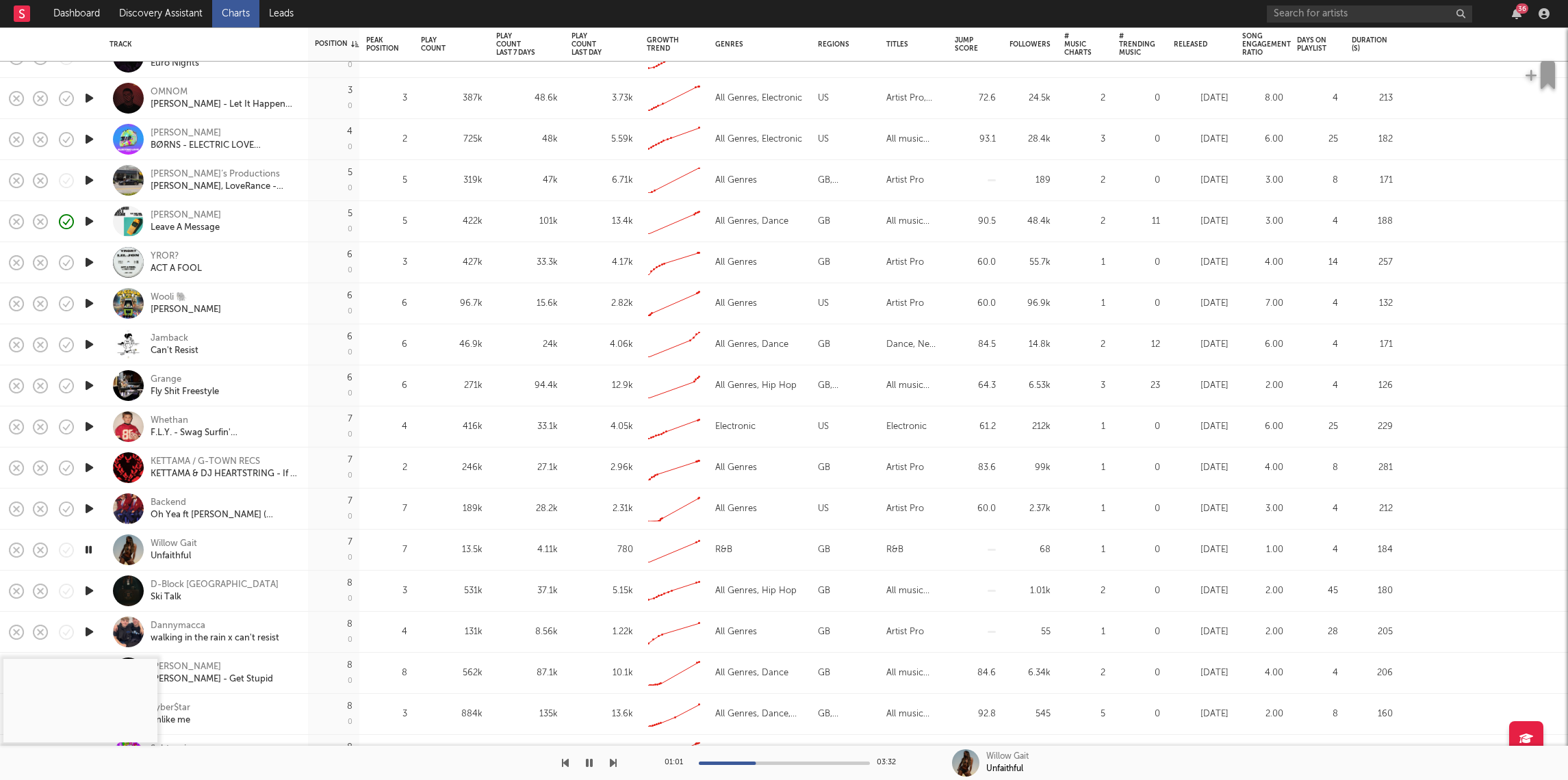
click at [84, 585] on icon "button" at bounding box center [89, 591] width 14 height 18
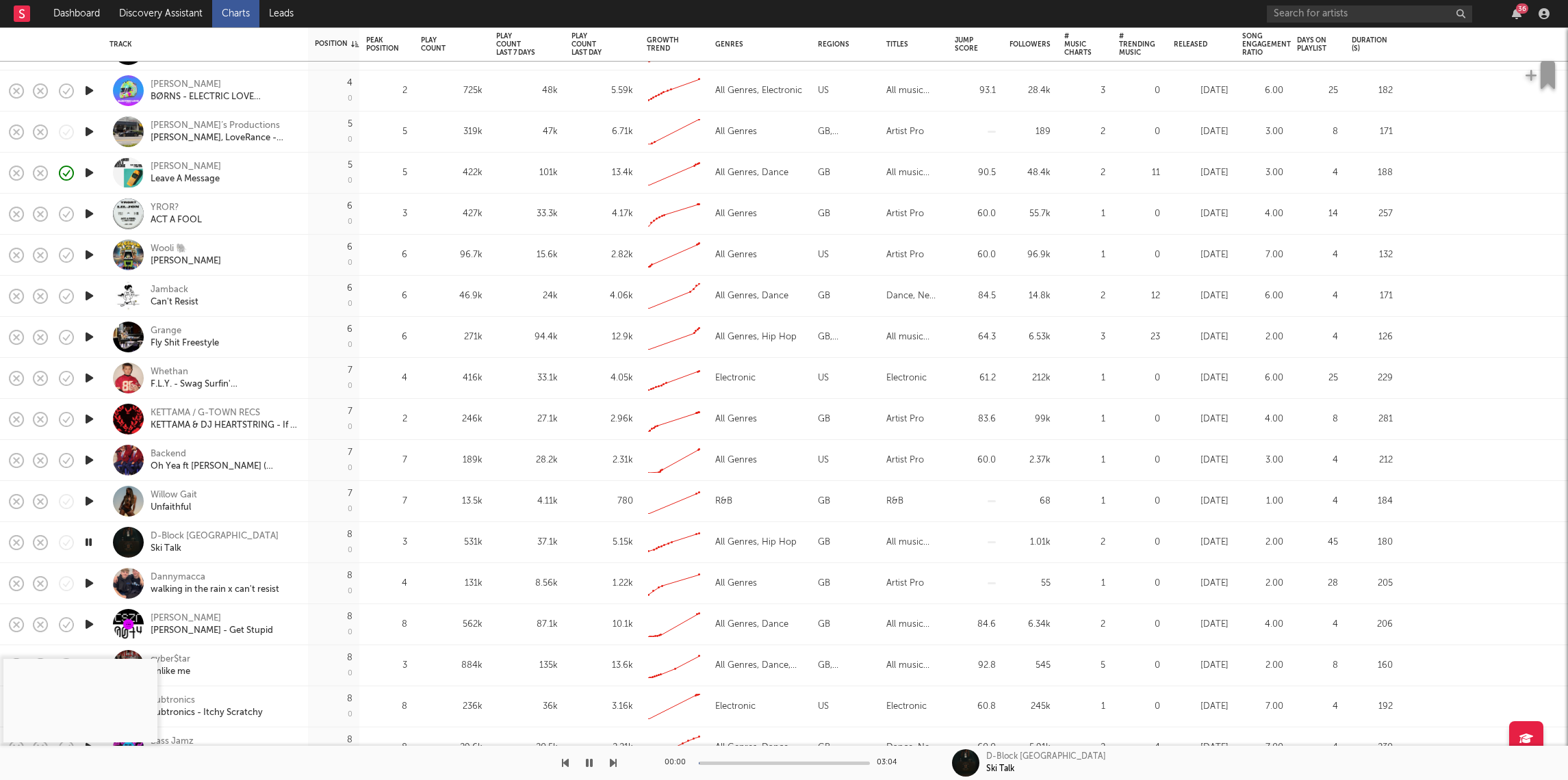
click at [83, 578] on icon "button" at bounding box center [89, 584] width 14 height 18
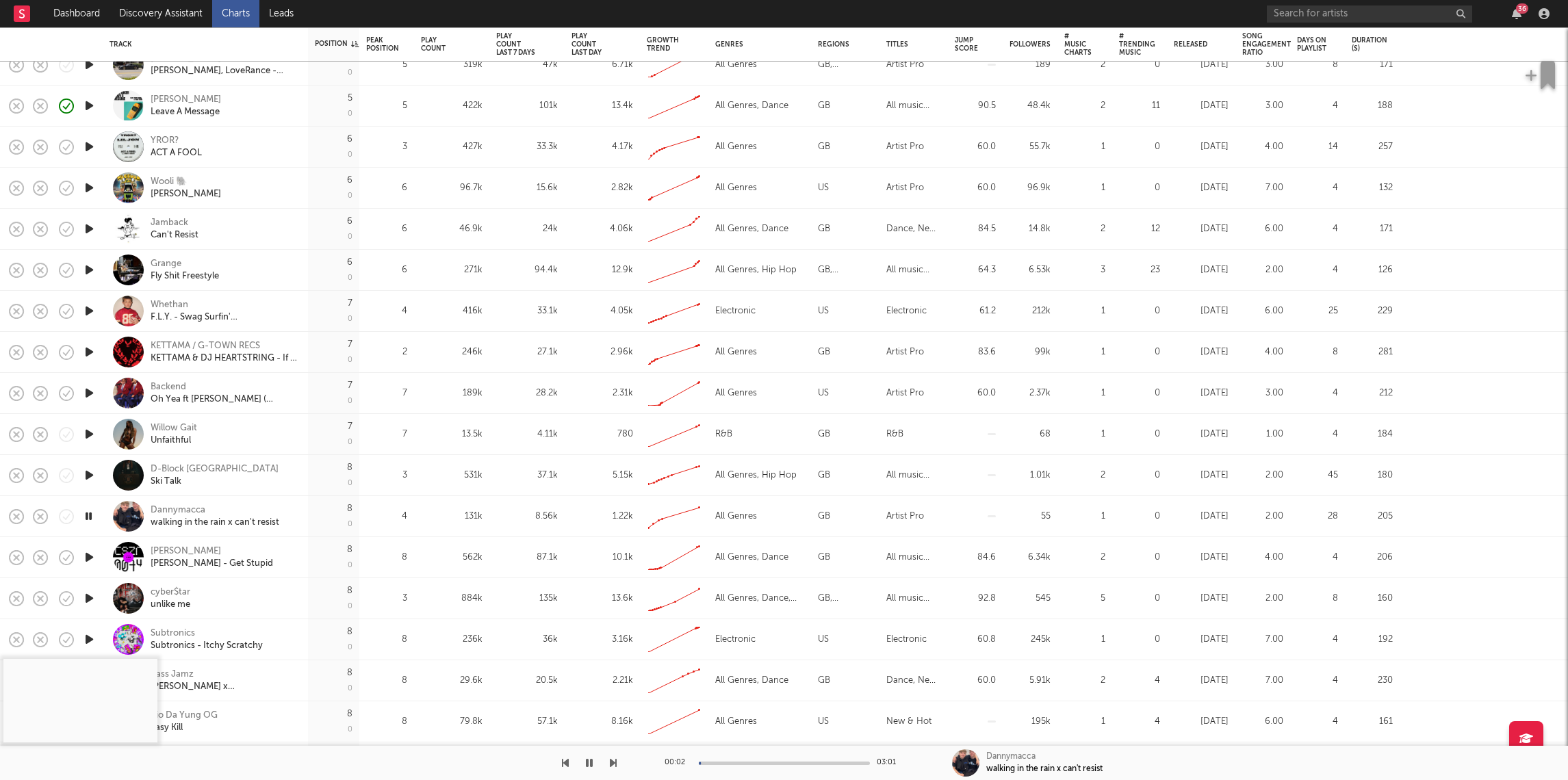
click at [90, 557] on icon "button" at bounding box center [89, 558] width 14 height 18
click at [610, 763] on icon "button" at bounding box center [614, 762] width 7 height 11
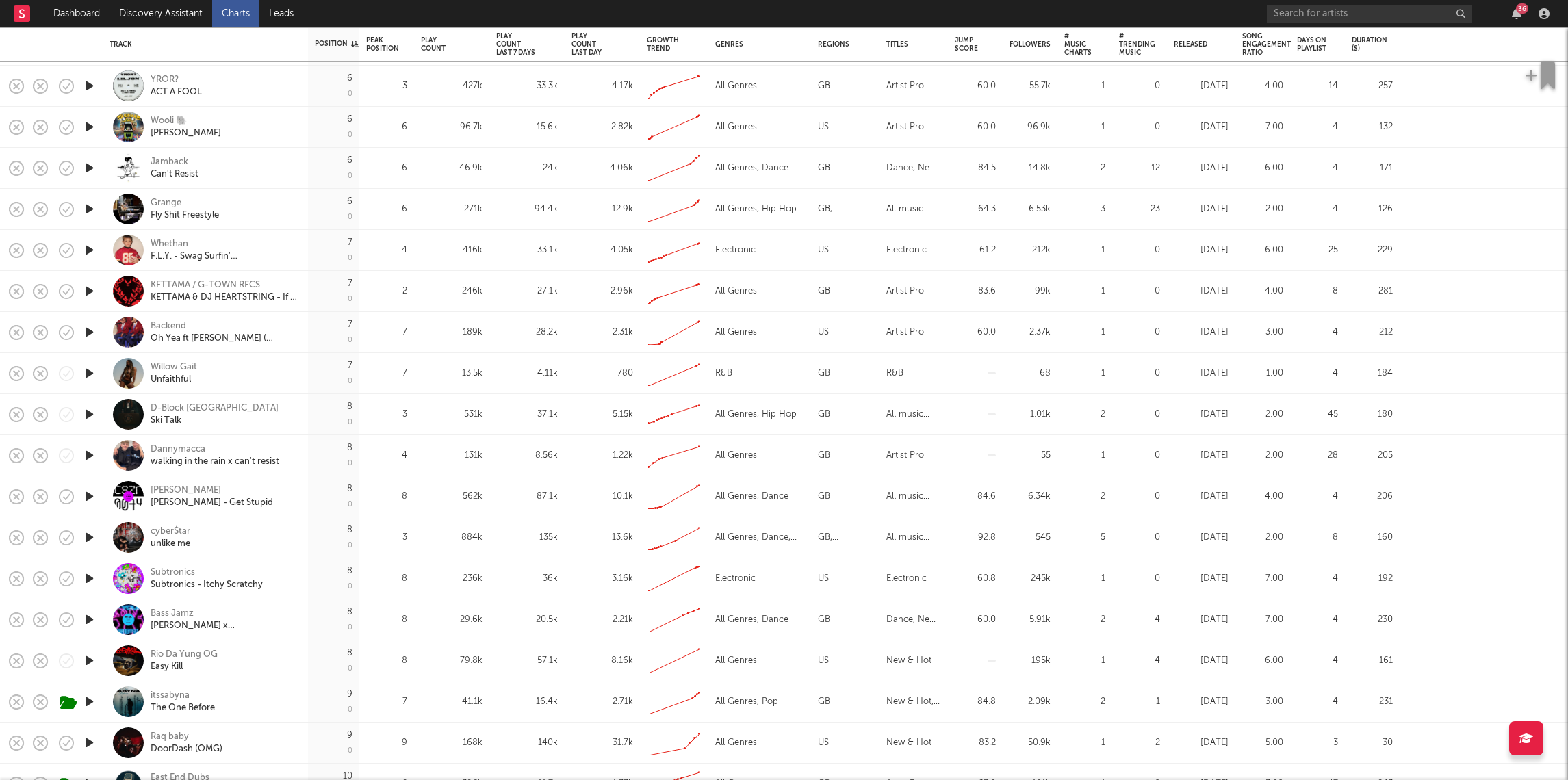
click at [89, 579] on icon "button" at bounding box center [89, 579] width 14 height 18
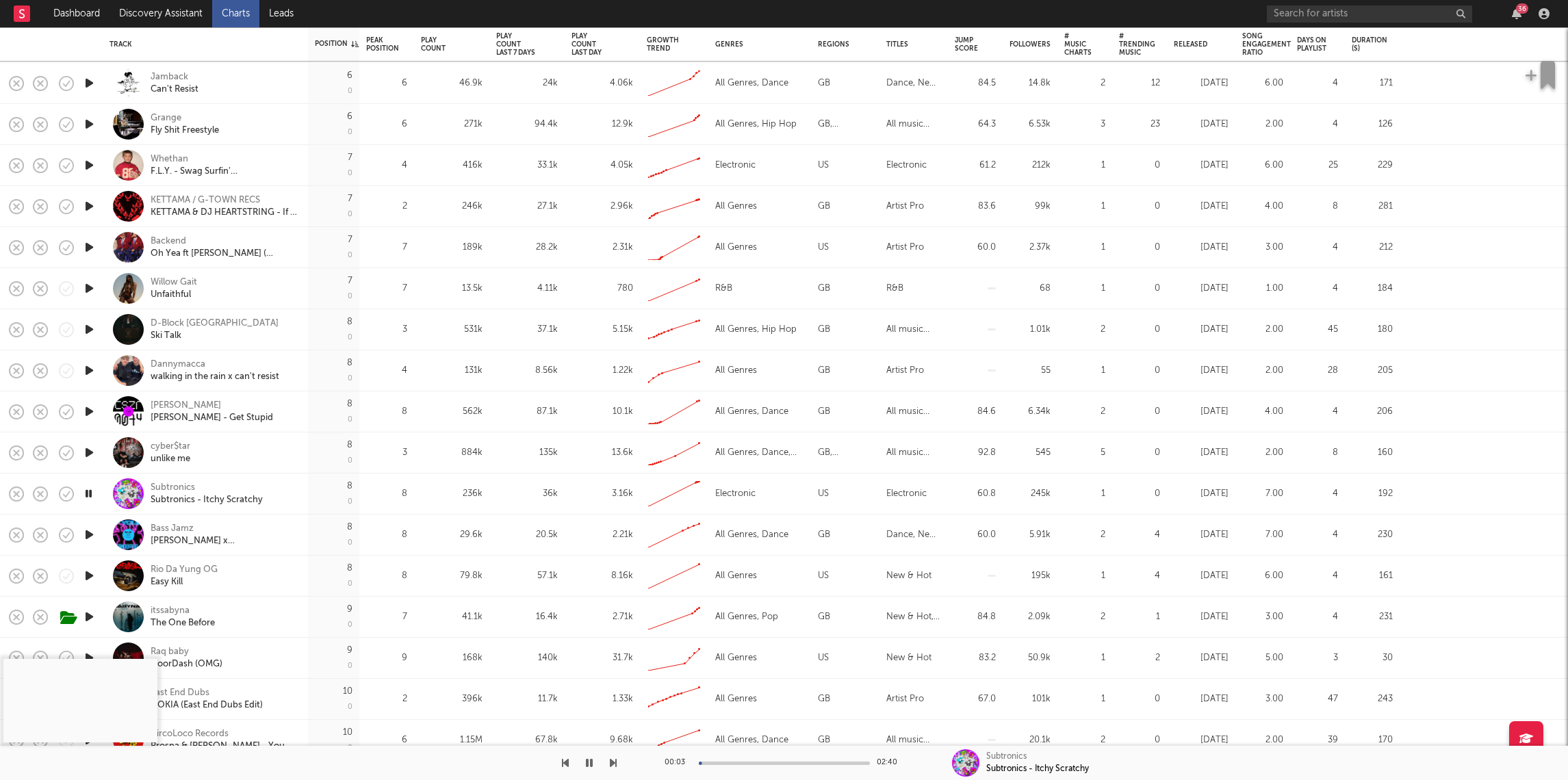
click at [89, 574] on icon "button" at bounding box center [89, 576] width 14 height 18
click at [89, 619] on icon "button" at bounding box center [89, 617] width 14 height 18
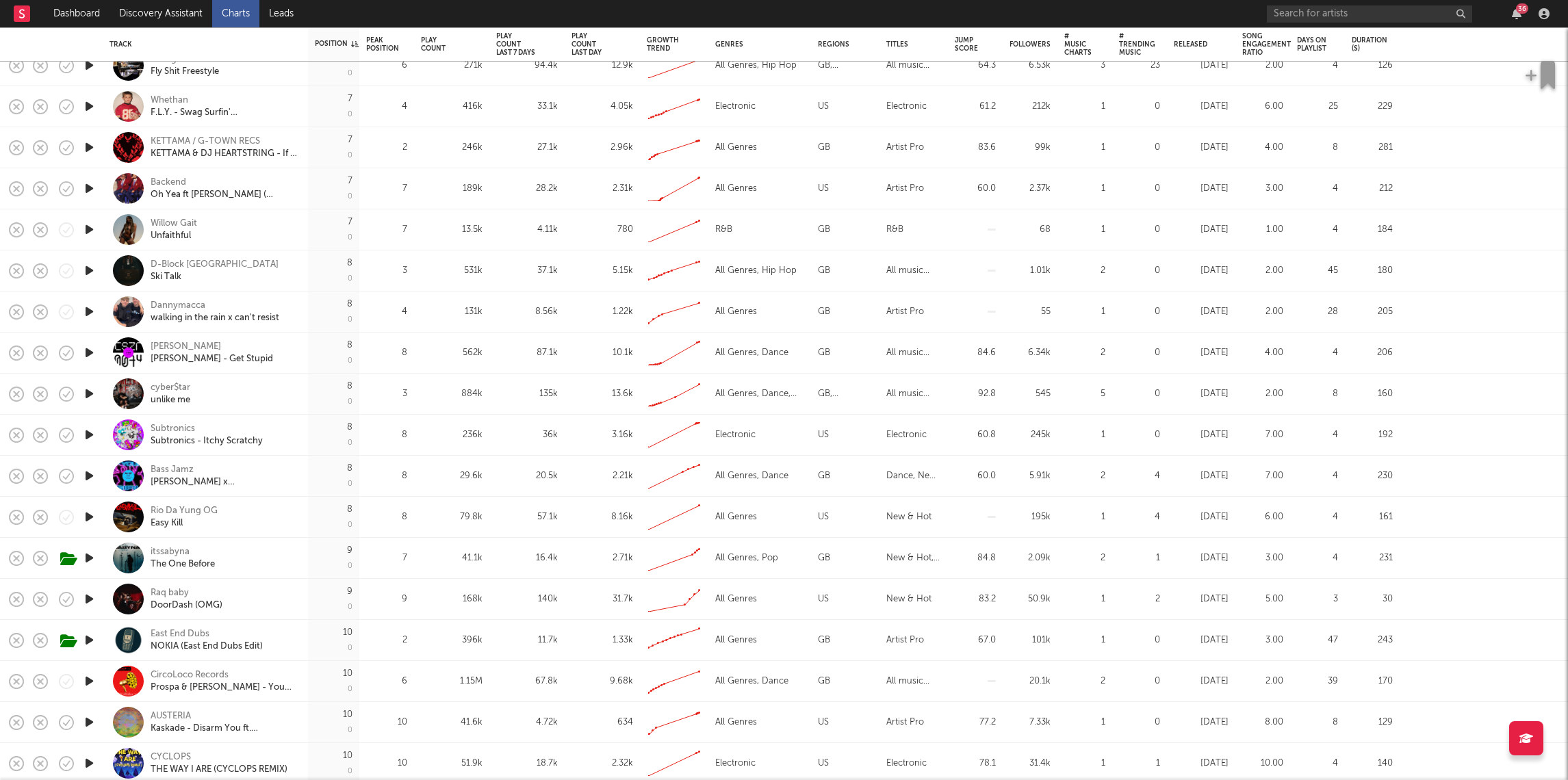
click at [84, 683] on icon "button" at bounding box center [89, 681] width 14 height 18
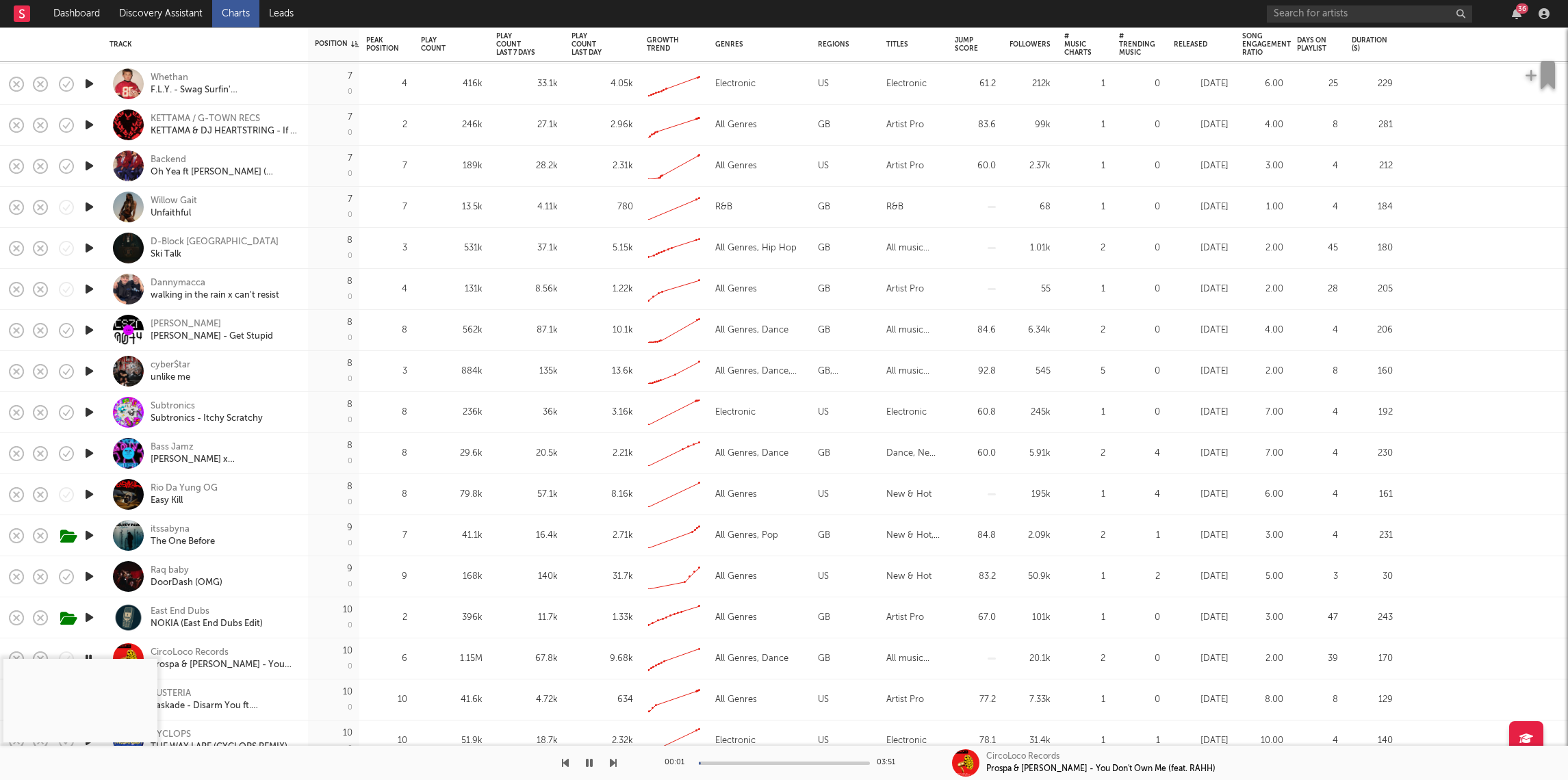
click at [95, 577] on icon "button" at bounding box center [89, 577] width 14 height 18
click at [726, 760] on div "00:03 02:50" at bounding box center [784, 762] width 240 height 34
click at [725, 764] on div at bounding box center [784, 763] width 171 height 4
click at [745, 763] on div at bounding box center [784, 763] width 171 height 4
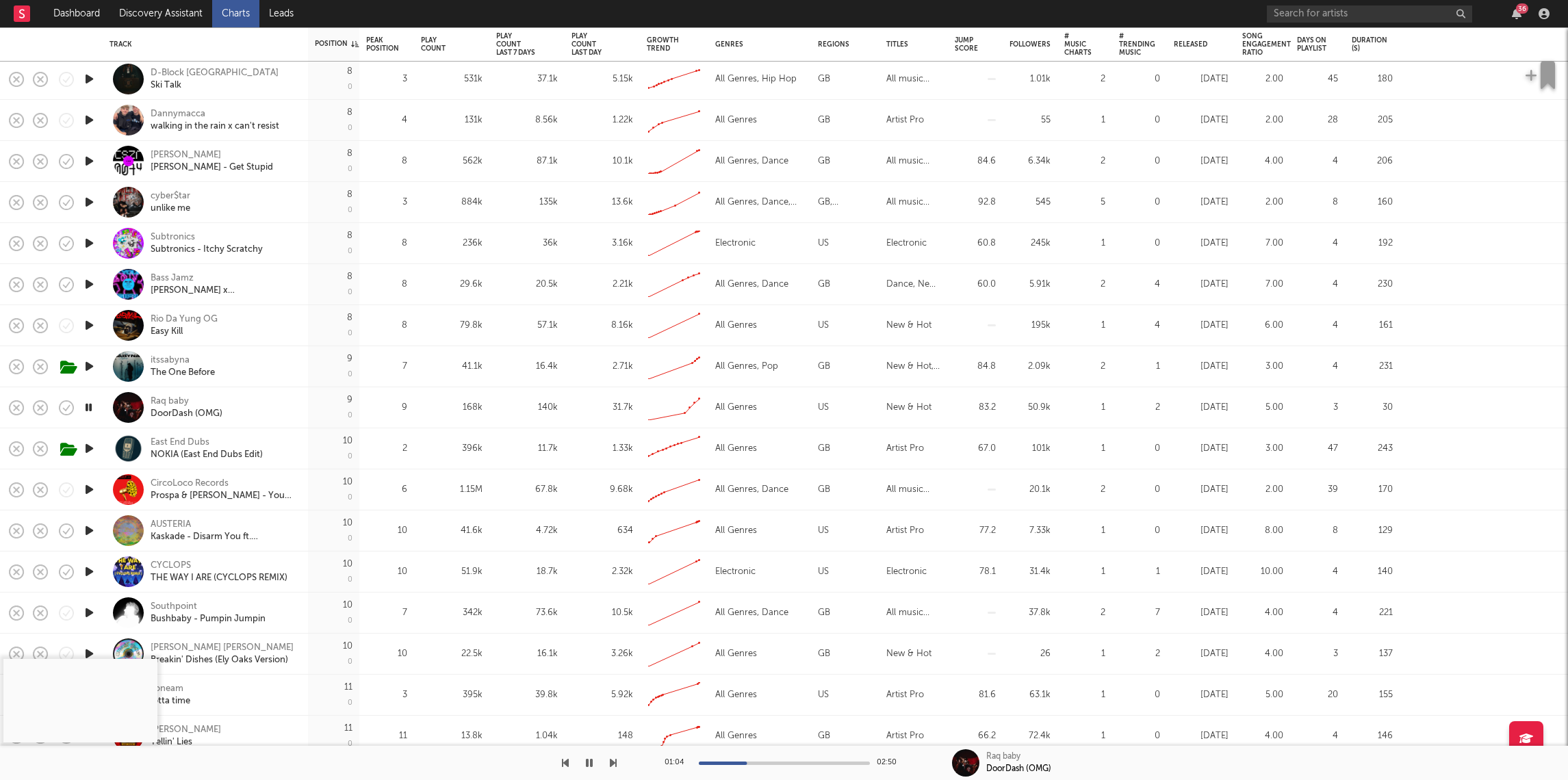
click at [91, 529] on icon "button" at bounding box center [89, 531] width 14 height 18
drag, startPoint x: 74, startPoint y: 566, endPoint x: 89, endPoint y: 571, distance: 15.8
click at [90, 571] on icon "button" at bounding box center [99, 573] width 18 height 15
click at [96, 569] on div at bounding box center [88, 572] width 27 height 41
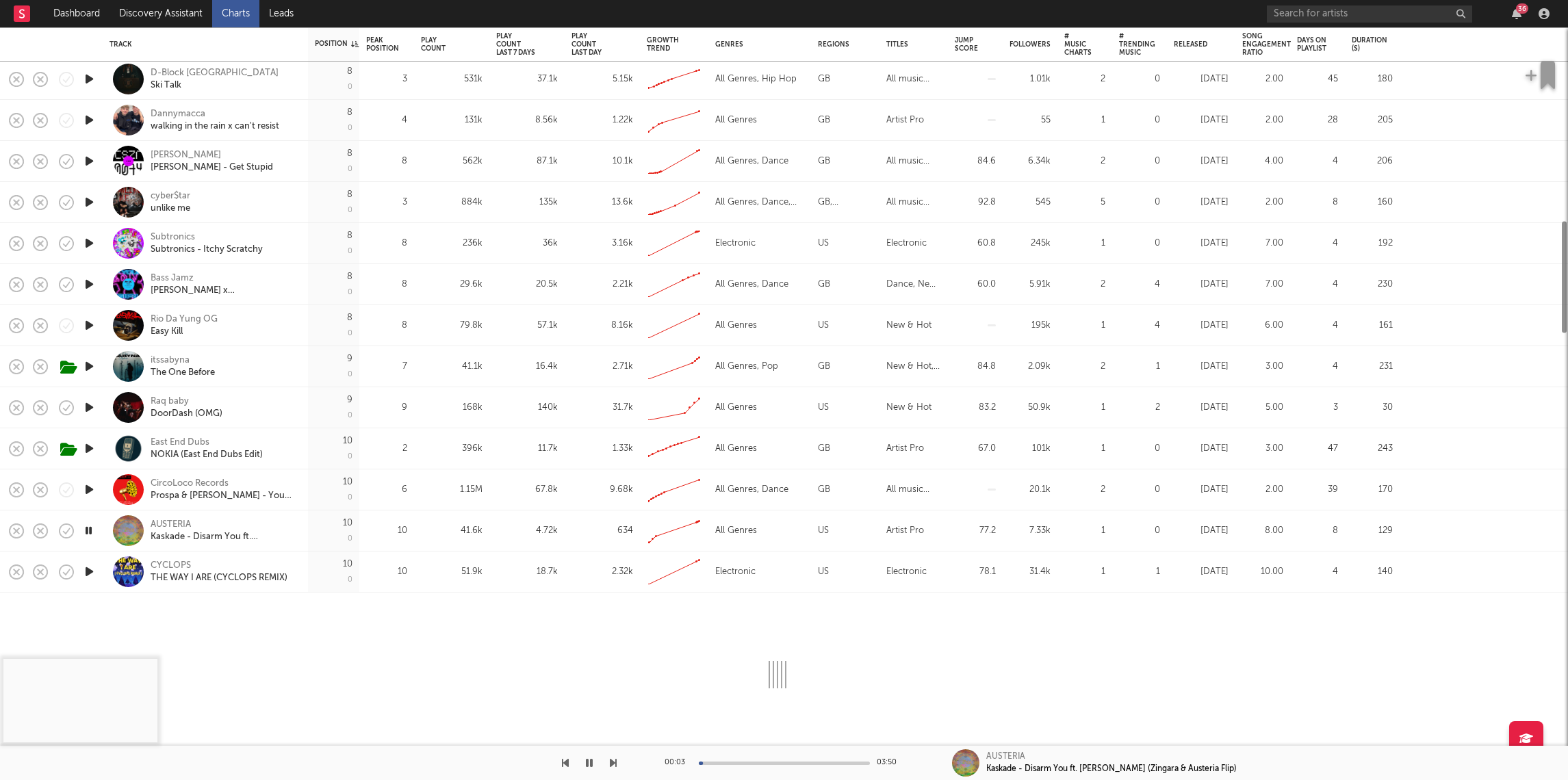
select select "1w"
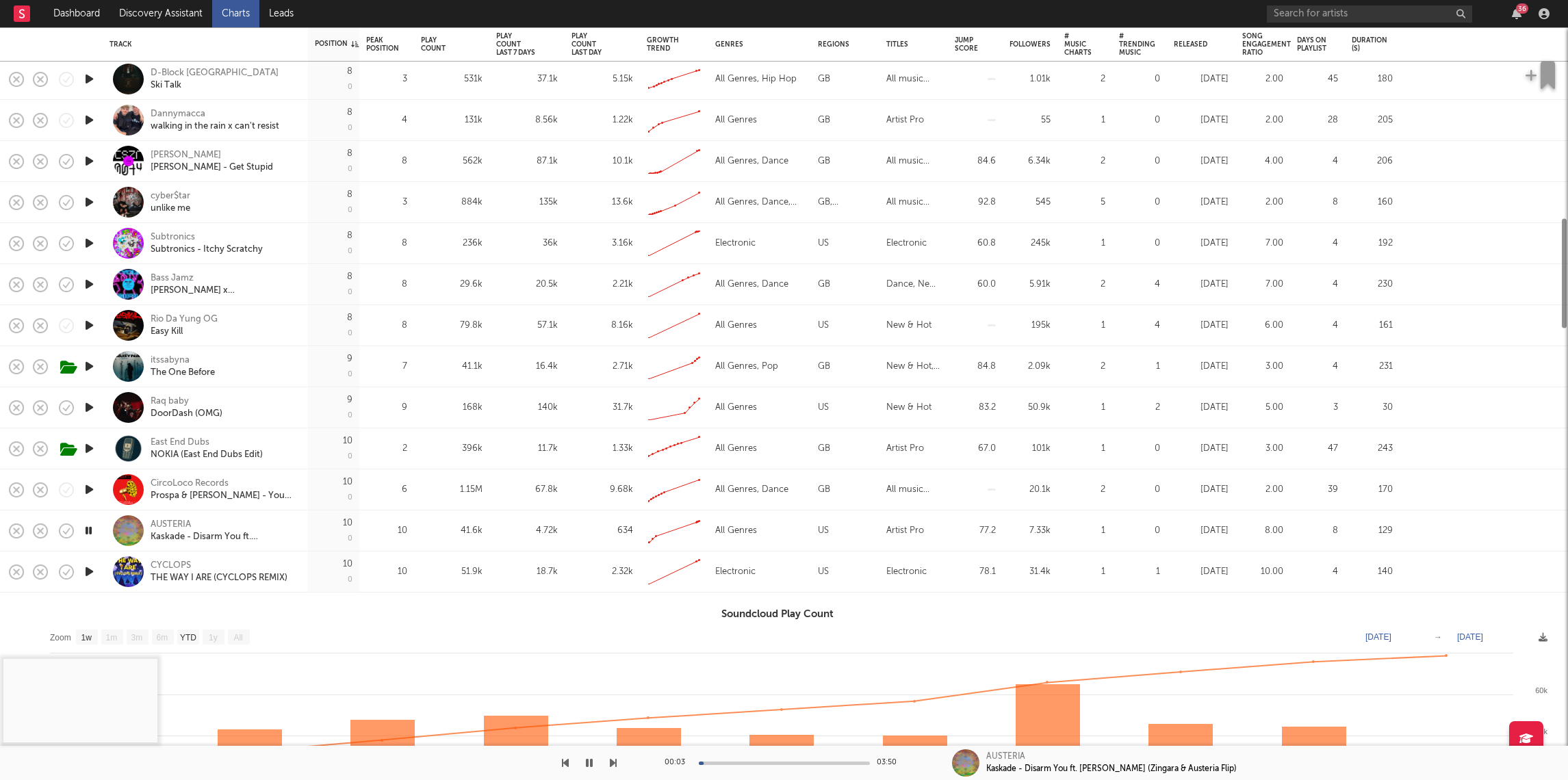
click at [92, 571] on icon "button" at bounding box center [89, 572] width 14 height 18
click at [105, 581] on div "CYCLOPS THE WAY I ARE (CYCLOPS REMIX)" at bounding box center [205, 572] width 206 height 41
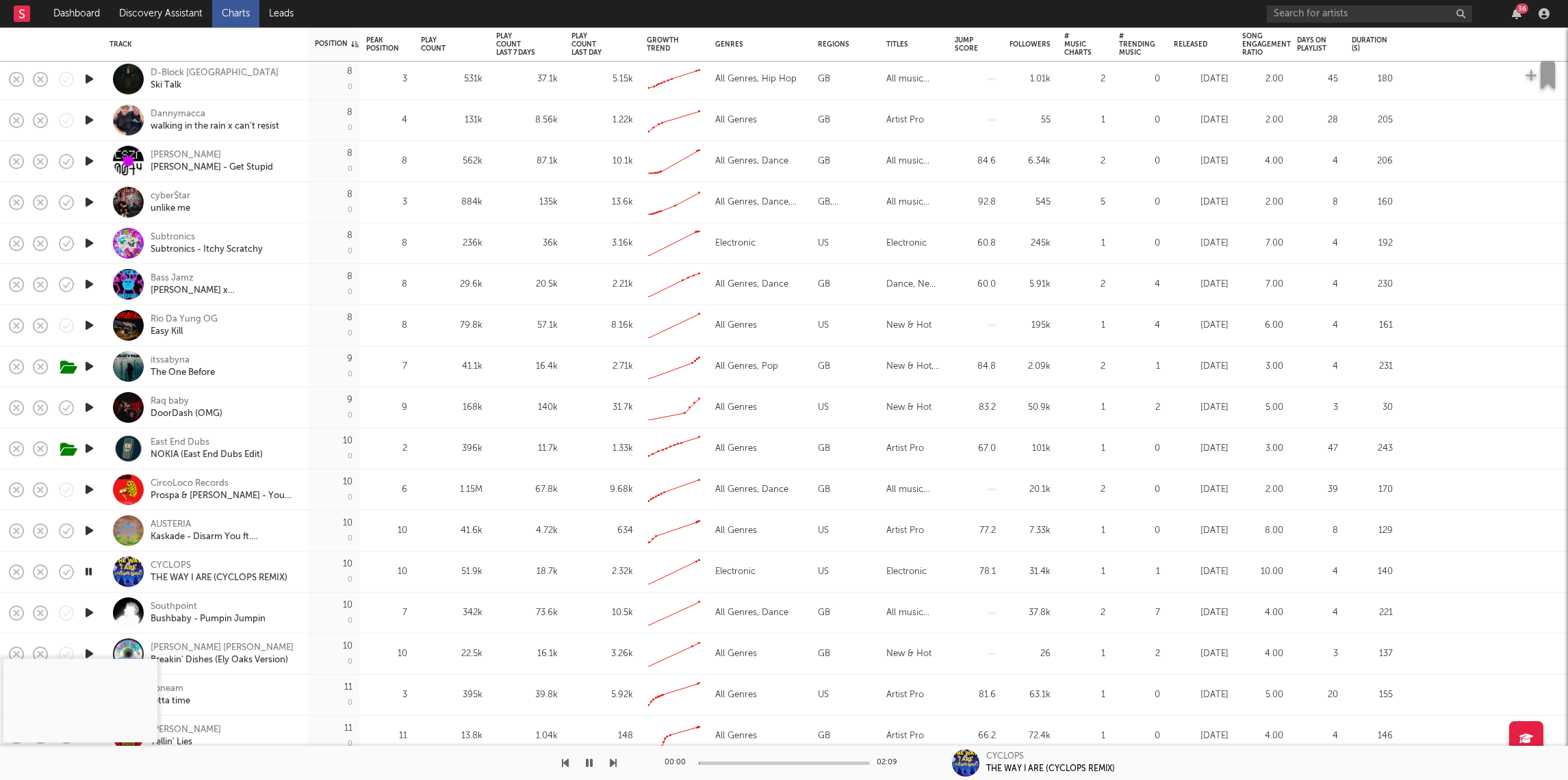
click at [91, 610] on icon "button" at bounding box center [89, 613] width 14 height 18
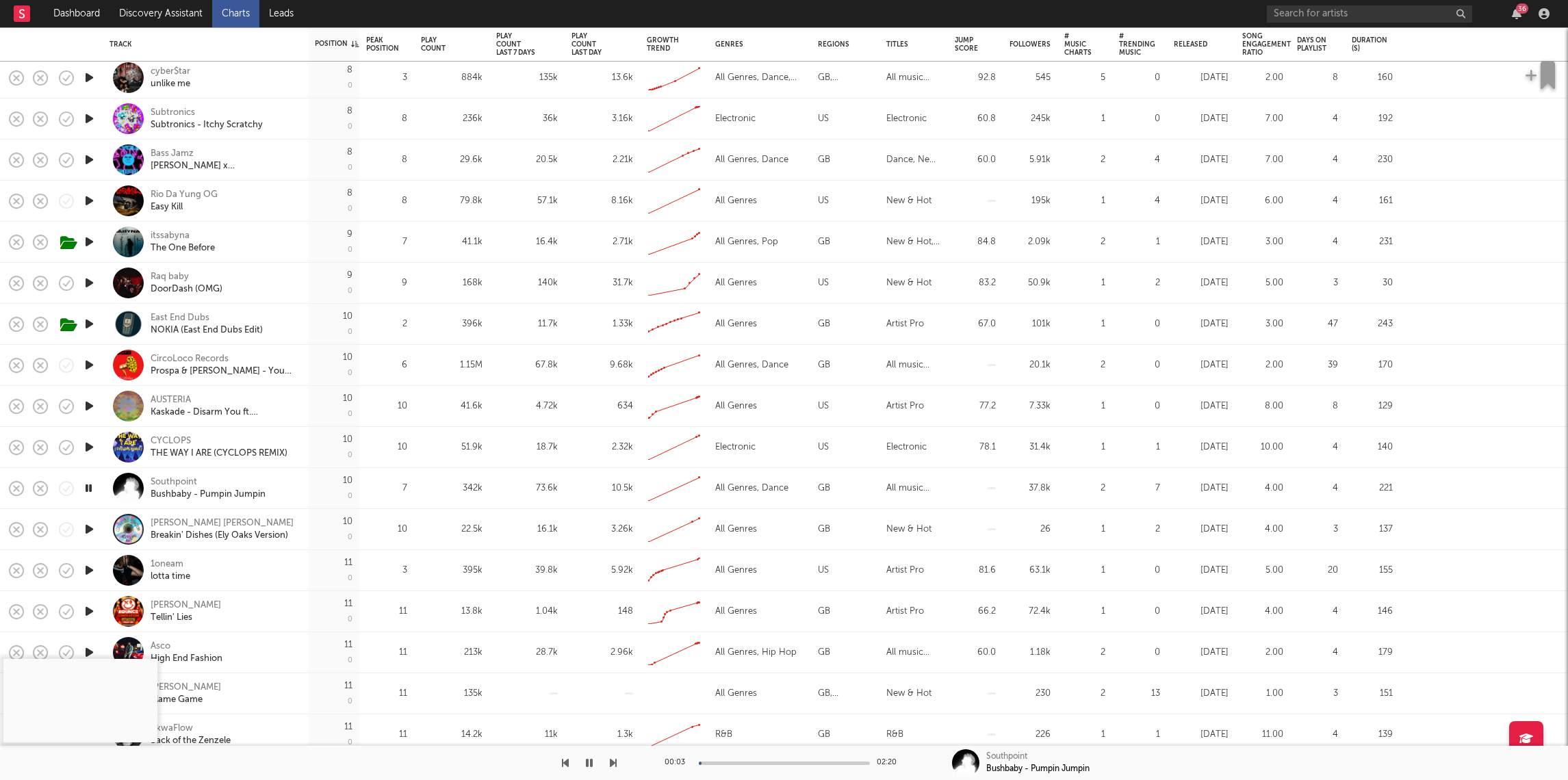
click at [732, 765] on div "00:03 02:20" at bounding box center [784, 762] width 240 height 34
click at [735, 762] on div at bounding box center [784, 763] width 171 height 4
click at [763, 762] on div at bounding box center [784, 763] width 171 height 4
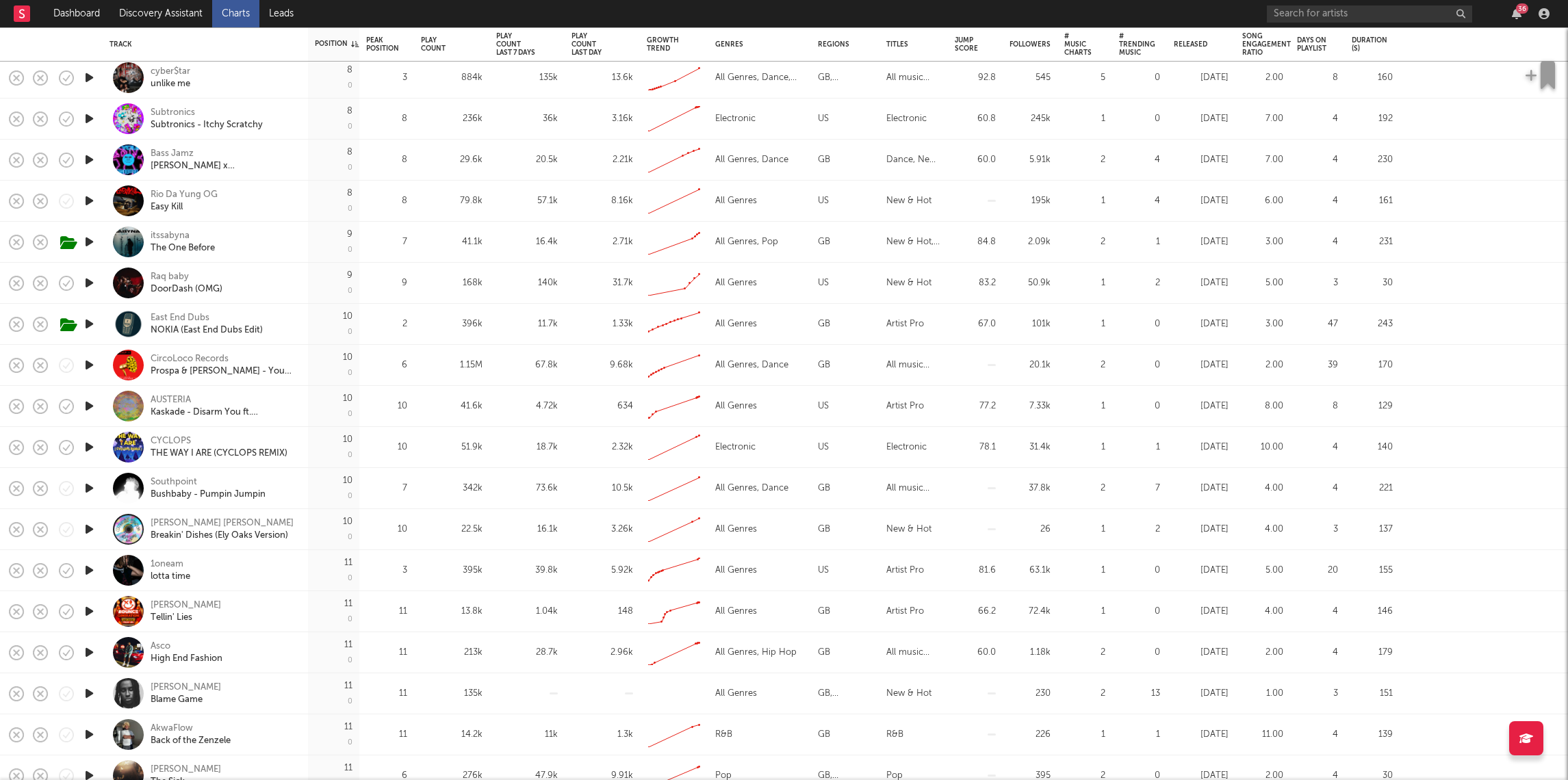
click at [93, 531] on icon "button" at bounding box center [89, 530] width 14 height 18
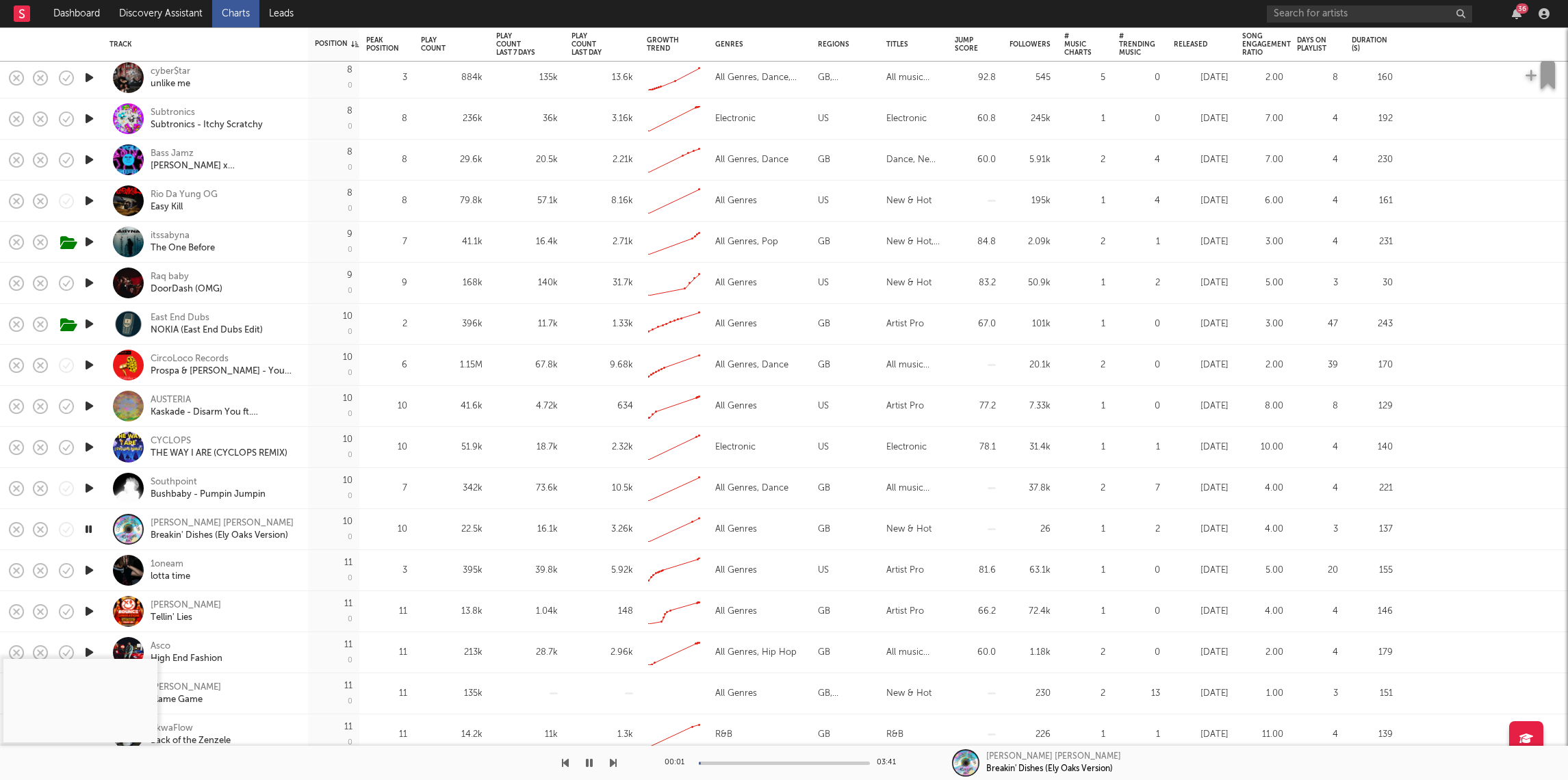
drag, startPoint x: 722, startPoint y: 765, endPoint x: 735, endPoint y: 763, distance: 13.2
click at [723, 765] on div "00:01 03:41" at bounding box center [784, 762] width 240 height 34
click at [735, 763] on div at bounding box center [784, 763] width 171 height 4
click at [760, 762] on div at bounding box center [784, 763] width 171 height 4
click at [762, 762] on div at bounding box center [784, 763] width 171 height 4
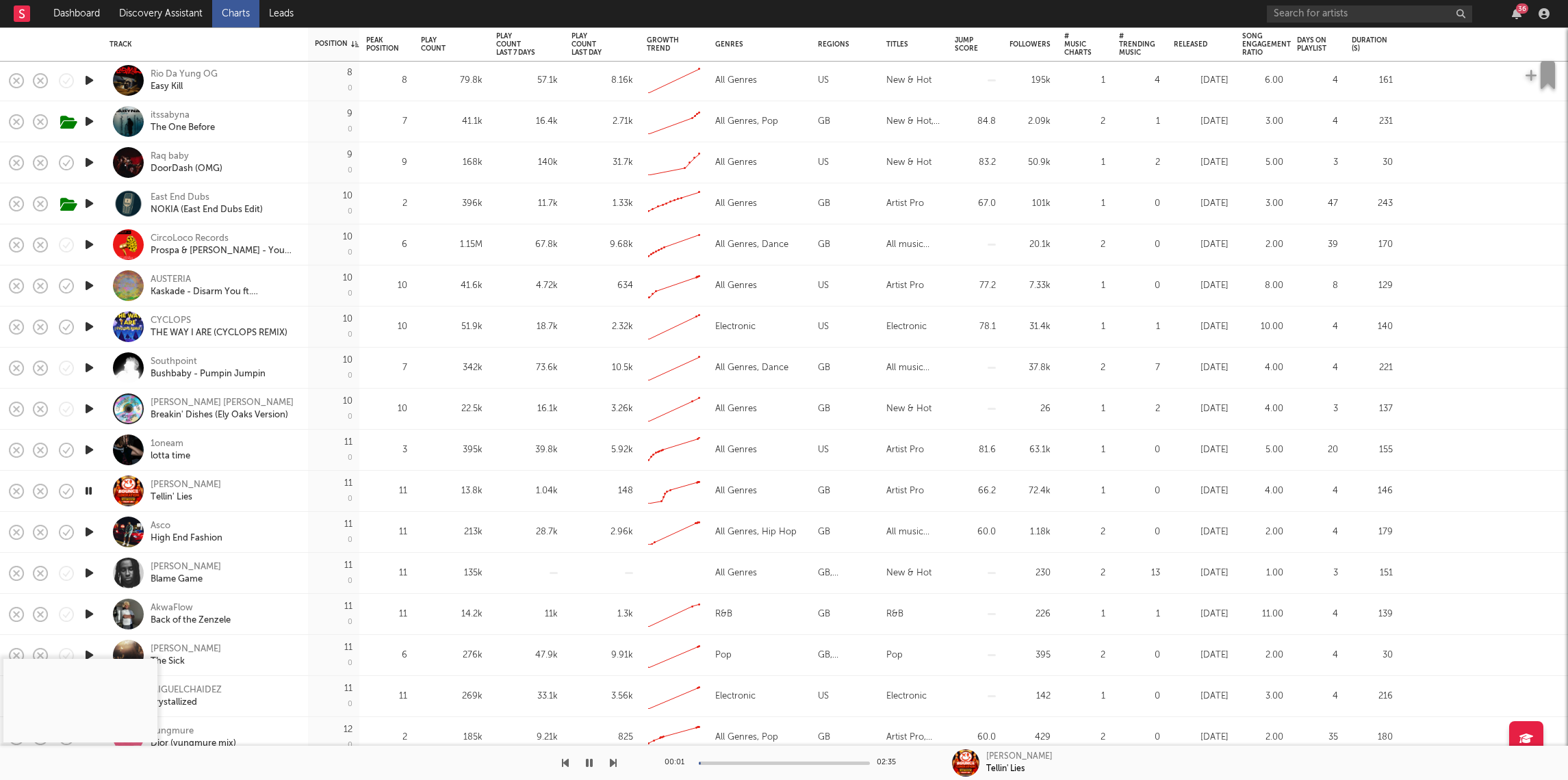
click at [735, 762] on div at bounding box center [784, 763] width 171 height 4
click at [726, 762] on div at bounding box center [784, 763] width 171 height 4
click at [749, 763] on div at bounding box center [784, 763] width 171 height 4
click at [727, 759] on div "00:01 02:31" at bounding box center [784, 762] width 240 height 34
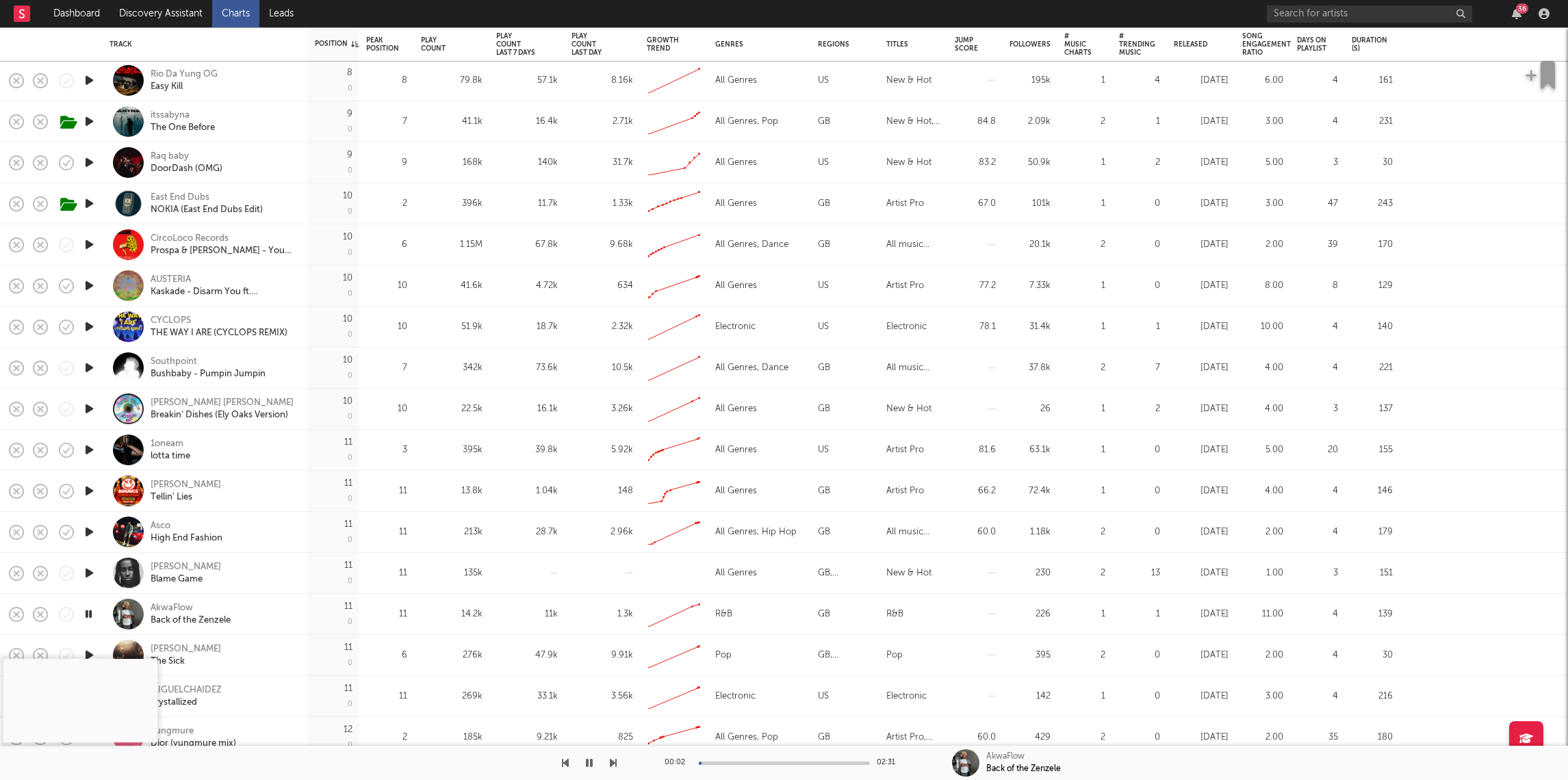
click at [728, 762] on div at bounding box center [784, 763] width 171 height 4
click at [755, 762] on div at bounding box center [784, 763] width 171 height 4
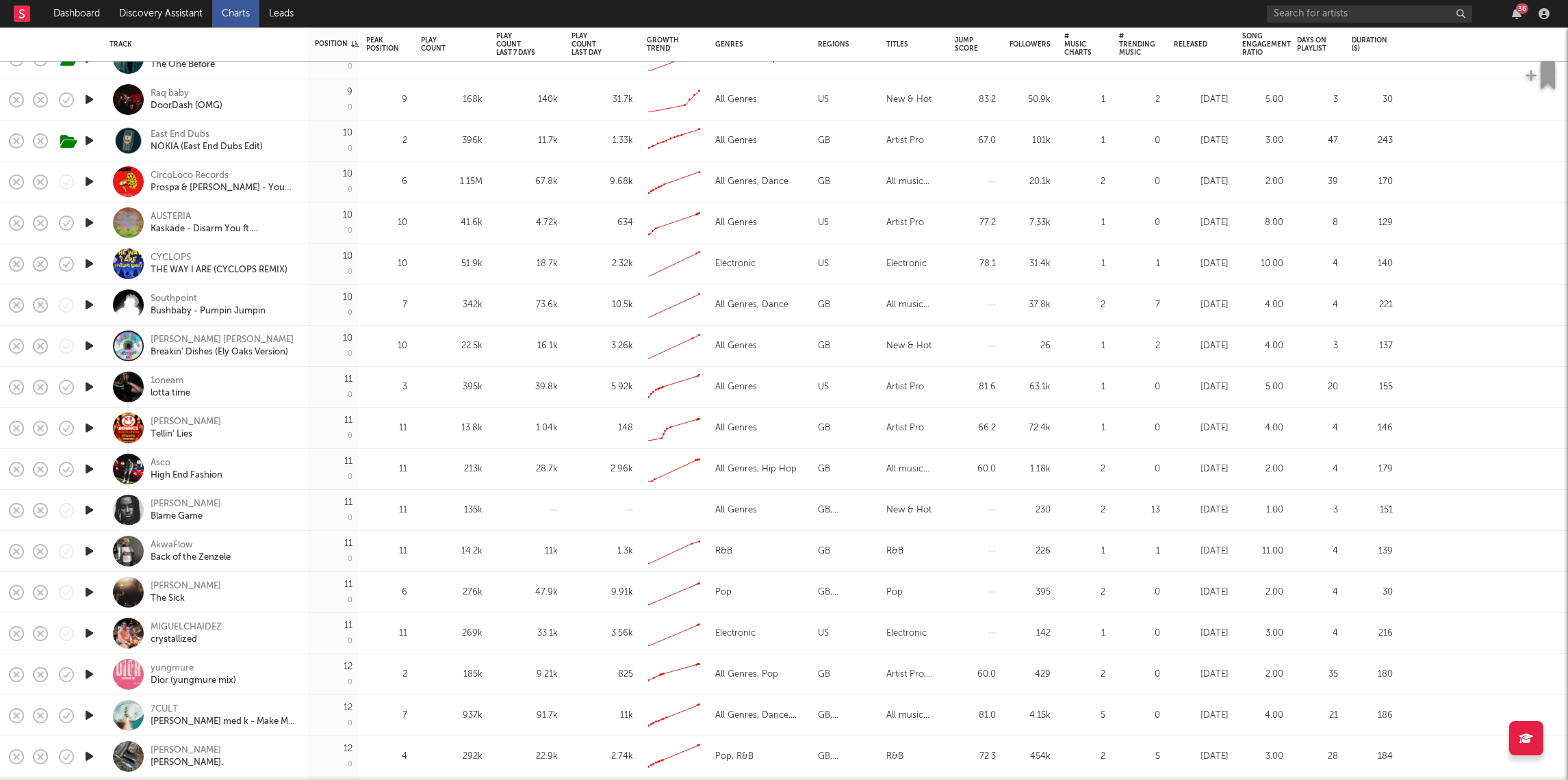
click at [89, 675] on icon "button" at bounding box center [89, 675] width 14 height 18
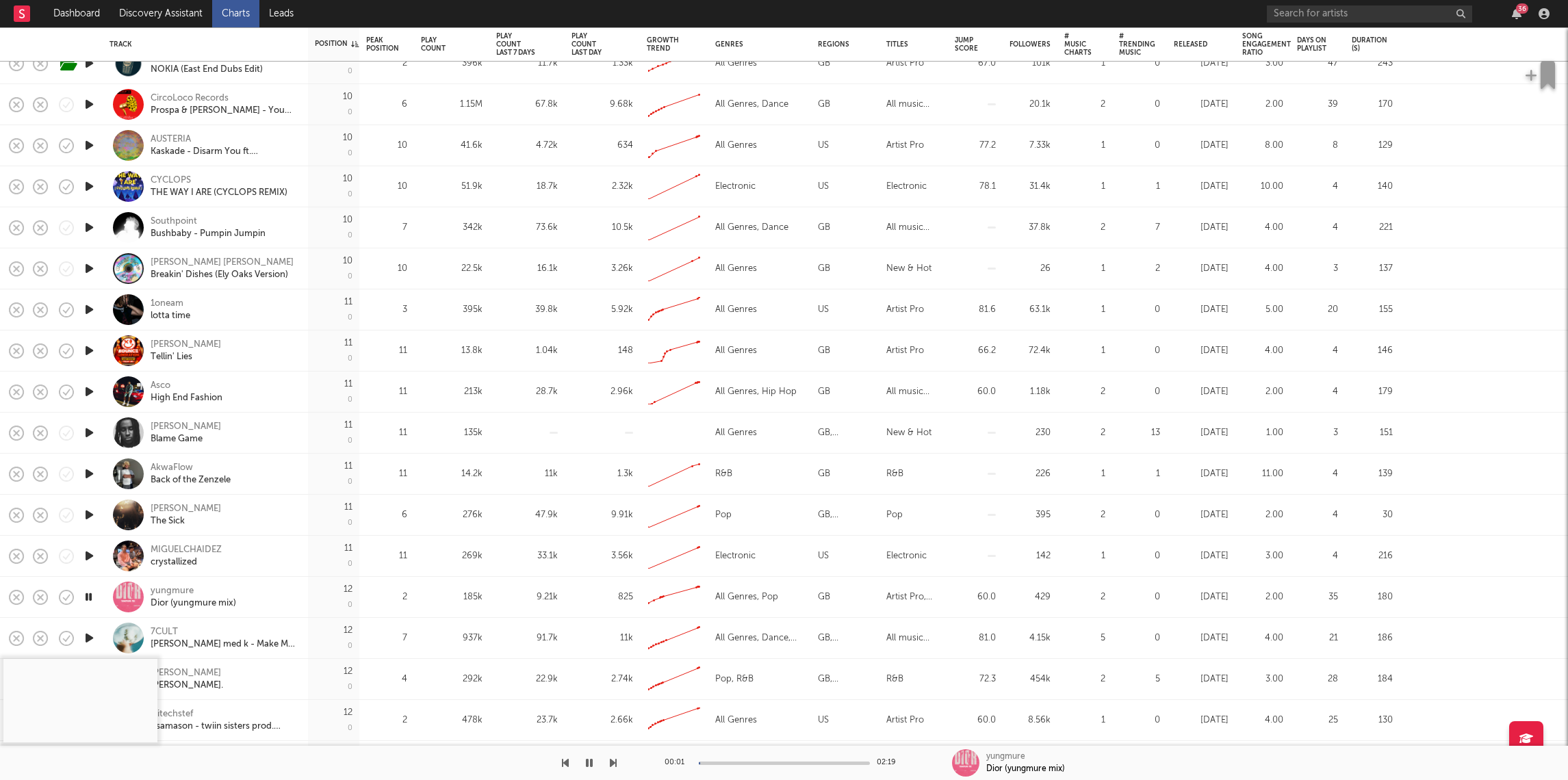
click at [92, 634] on icon "button" at bounding box center [89, 638] width 14 height 18
click at [86, 553] on icon "button" at bounding box center [89, 556] width 14 height 18
